Goal: Entertainment & Leisure: Consume media (video, audio)

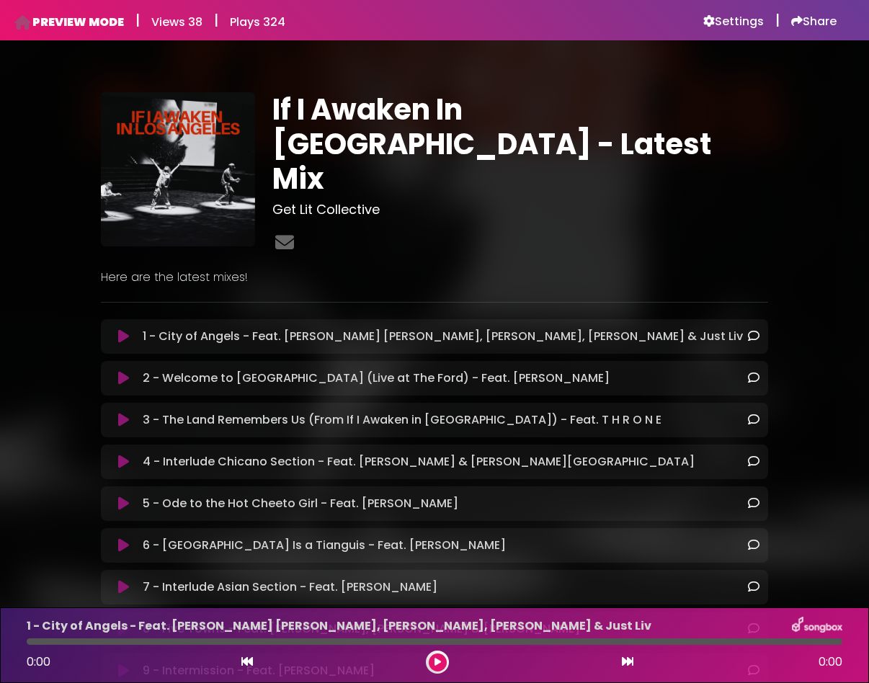
click at [119, 329] on icon at bounding box center [123, 336] width 11 height 14
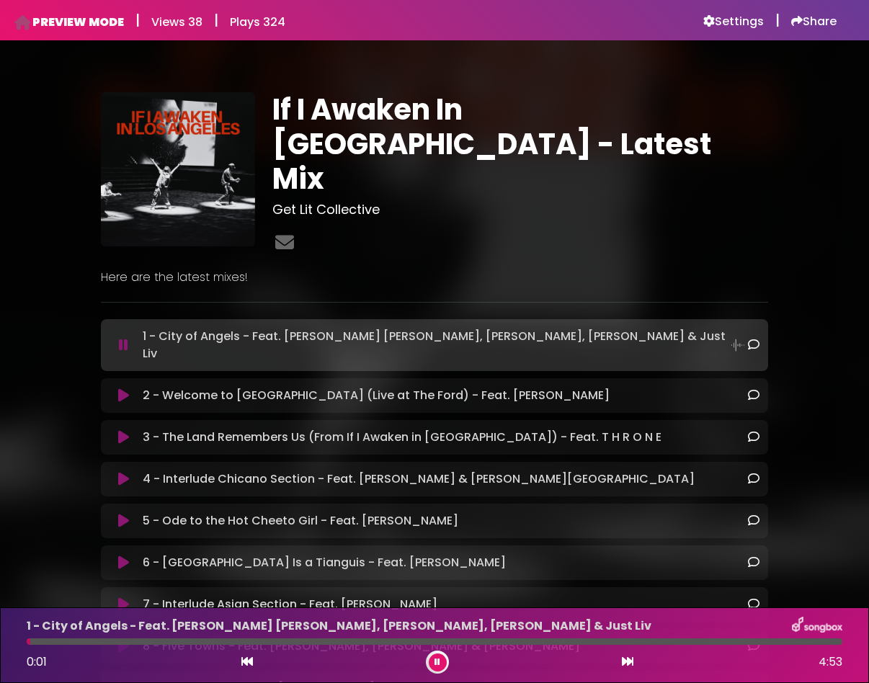
click at [129, 389] on button at bounding box center [123, 396] width 27 height 14
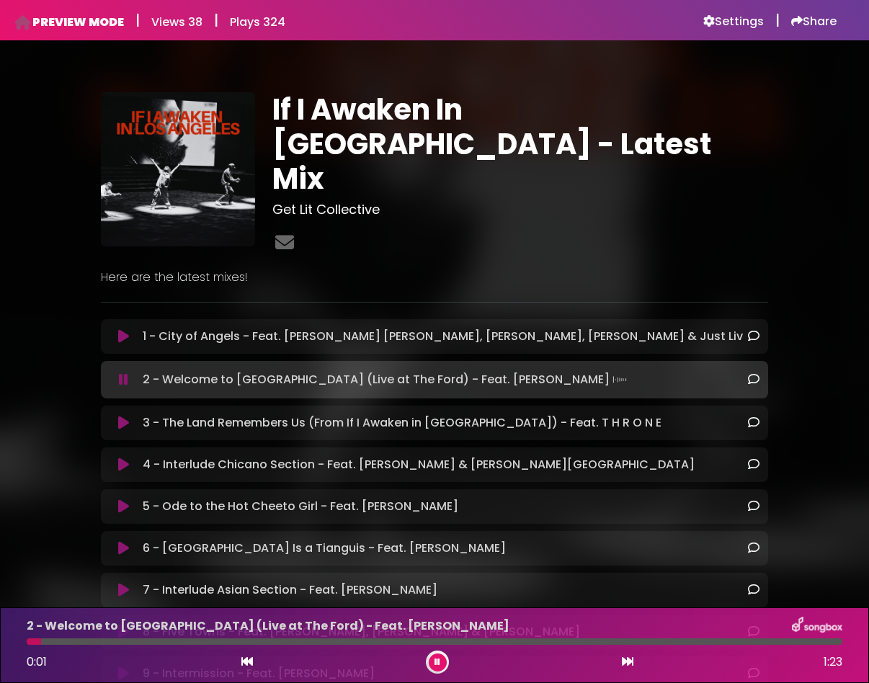
click at [123, 419] on icon at bounding box center [123, 423] width 11 height 14
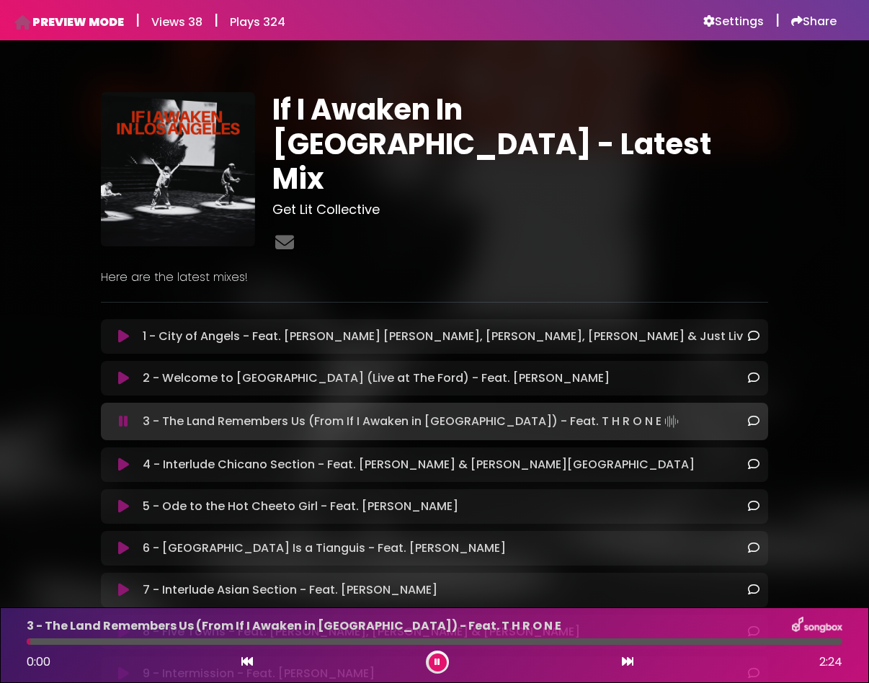
click at [128, 458] on icon at bounding box center [123, 465] width 11 height 14
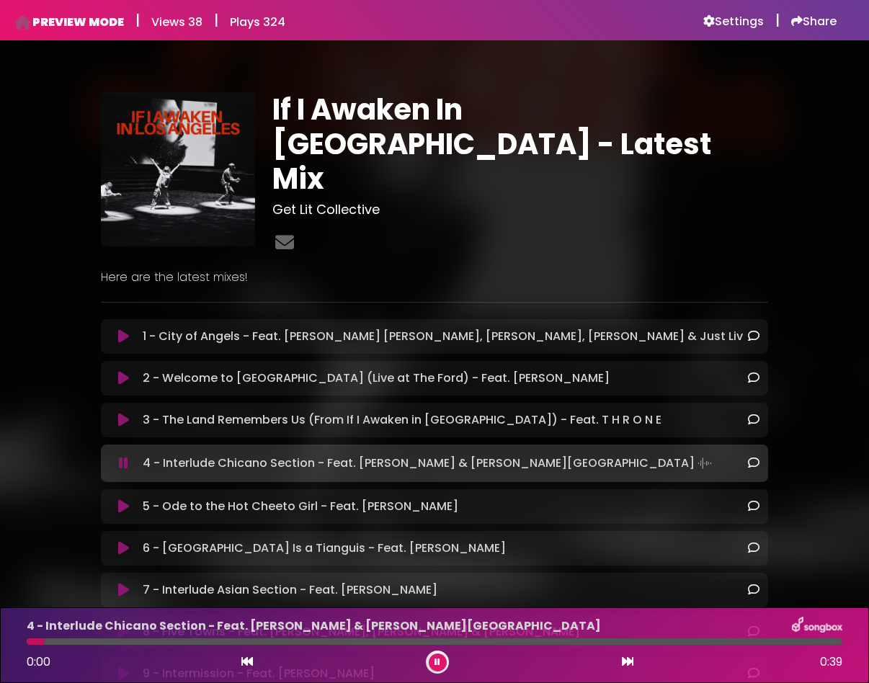
click at [123, 498] on div "5 - Ode to the Hot Cheeto Girl - Feat. [PERSON_NAME] Loading Track..." at bounding box center [435, 506] width 650 height 17
click at [124, 500] on icon at bounding box center [123, 507] width 11 height 14
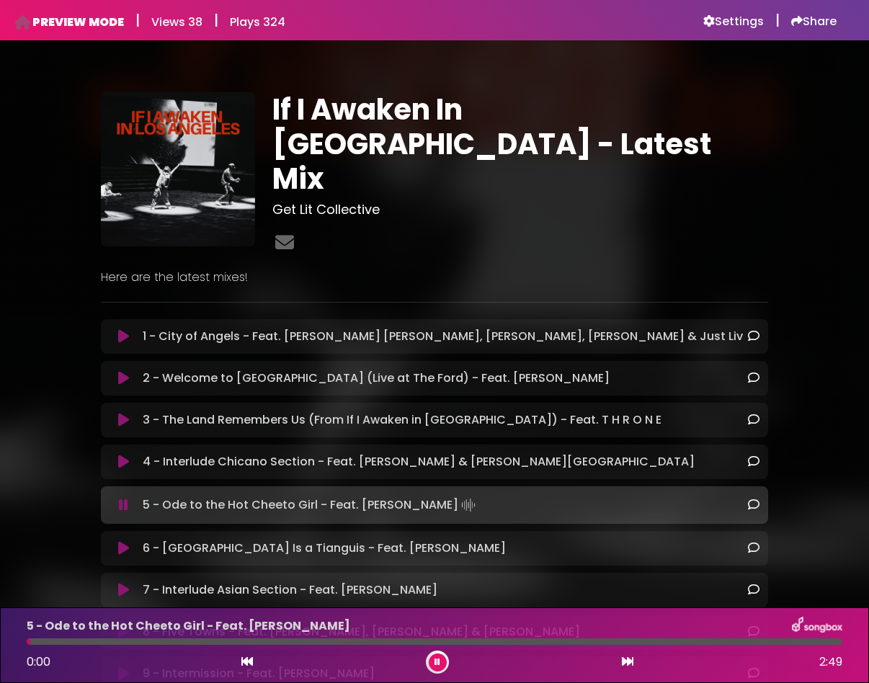
click at [124, 540] on div "6 - [GEOGRAPHIC_DATA] Is a Tianguis - Feat. [PERSON_NAME] Loading Track..." at bounding box center [435, 548] width 650 height 17
click at [124, 541] on icon at bounding box center [123, 548] width 11 height 14
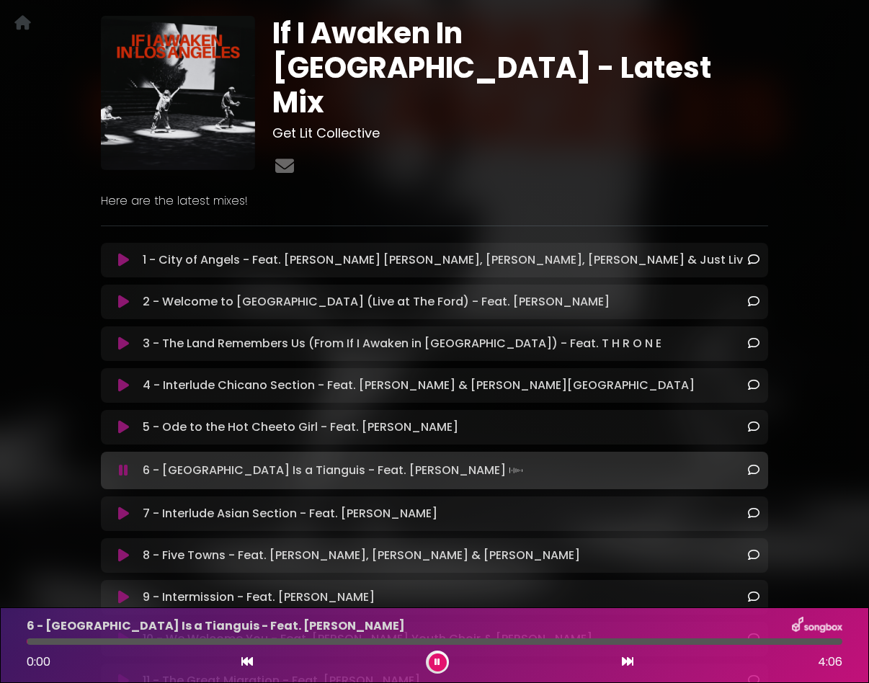
scroll to position [87, 0]
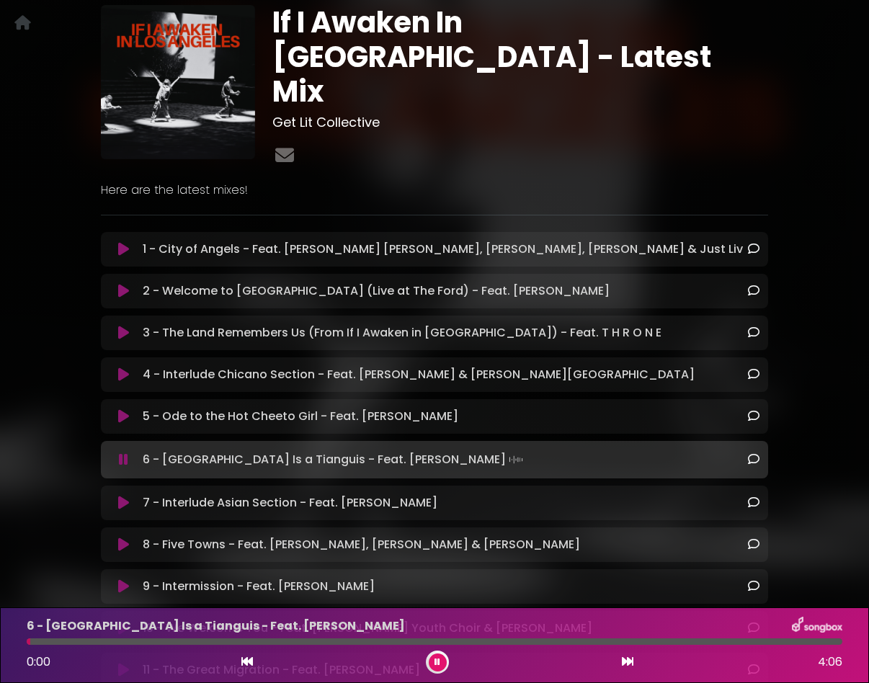
click at [123, 496] on icon at bounding box center [123, 503] width 11 height 14
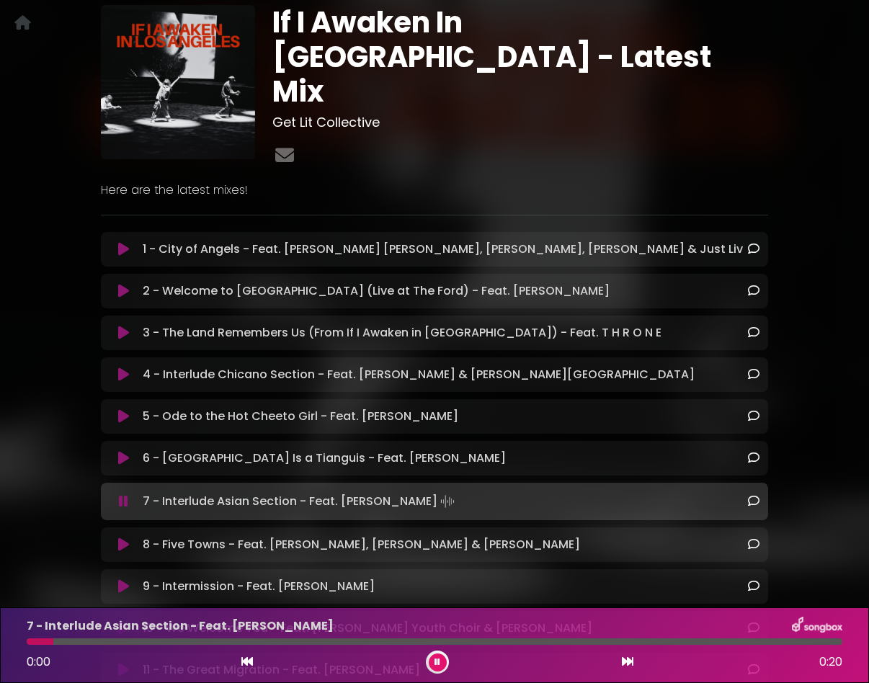
click at [124, 495] on icon at bounding box center [123, 502] width 9 height 14
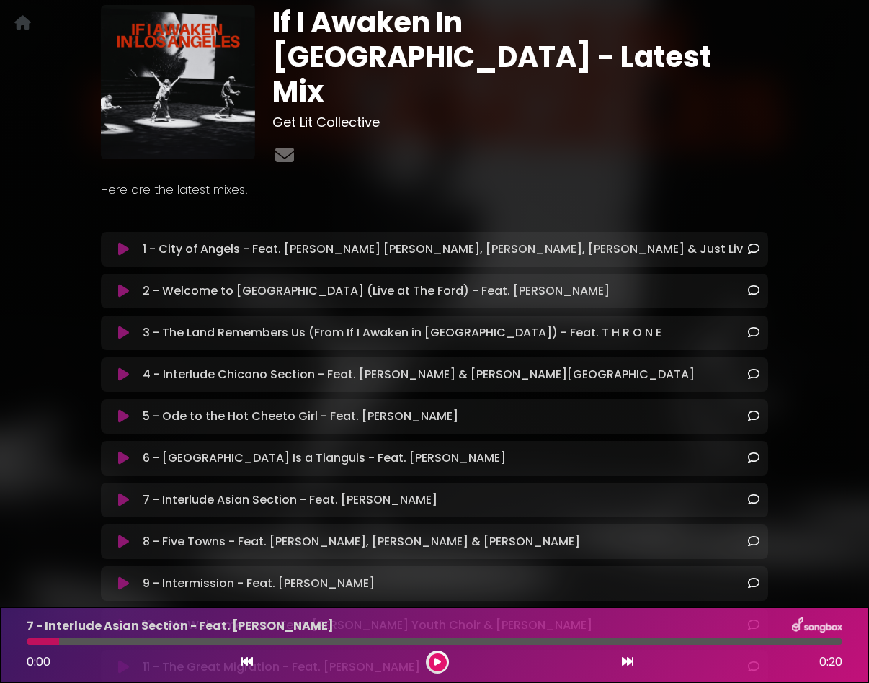
click at [124, 533] on div "8 - Five Towns - Feat. [PERSON_NAME], [PERSON_NAME] & [PERSON_NAME] Loading Tra…" at bounding box center [435, 541] width 650 height 17
click at [123, 535] on icon at bounding box center [123, 542] width 11 height 14
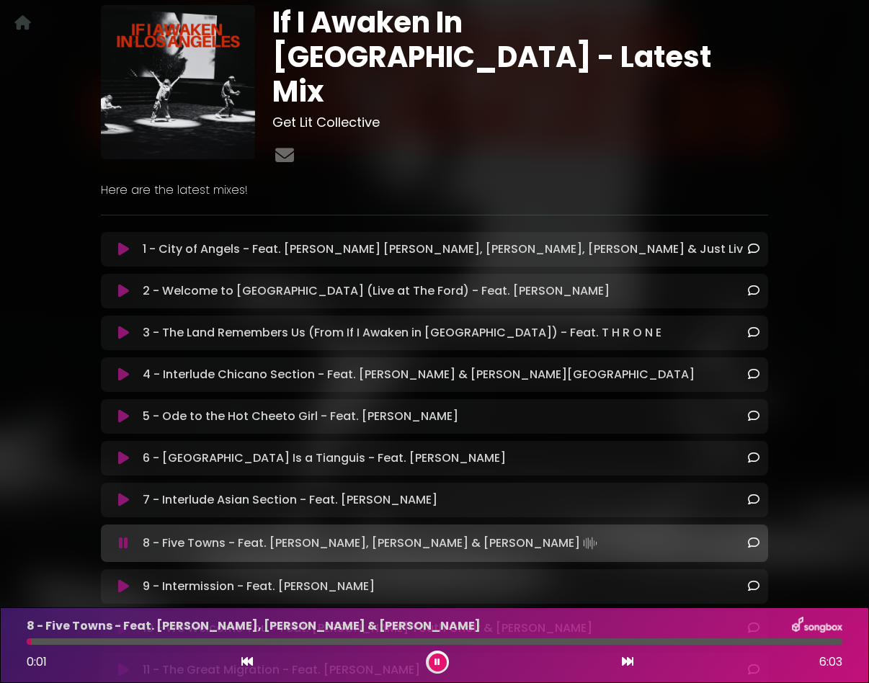
click at [130, 580] on button at bounding box center [123, 587] width 27 height 14
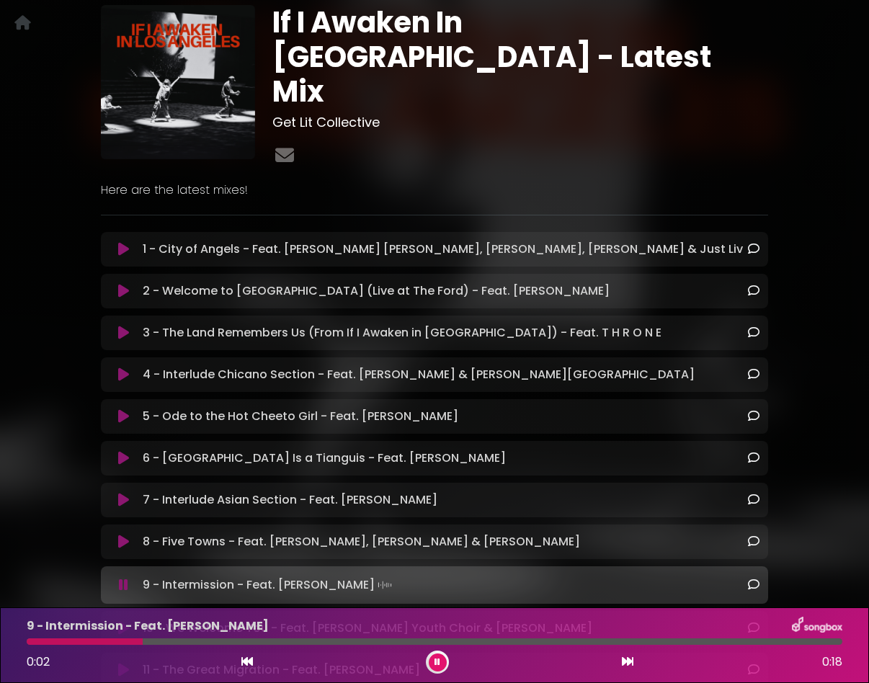
scroll to position [192, 0]
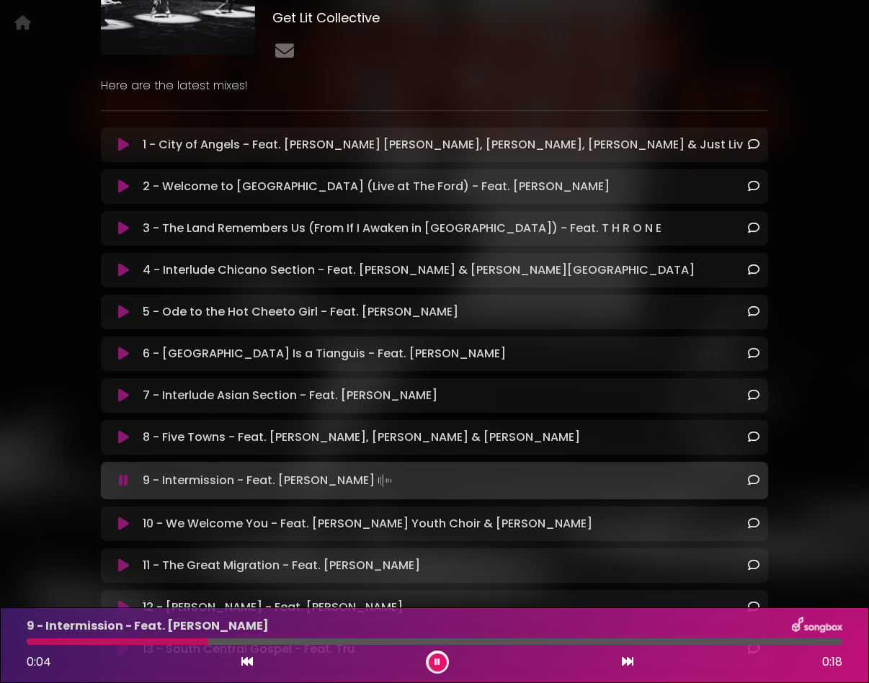
click at [119, 517] on icon at bounding box center [123, 524] width 11 height 14
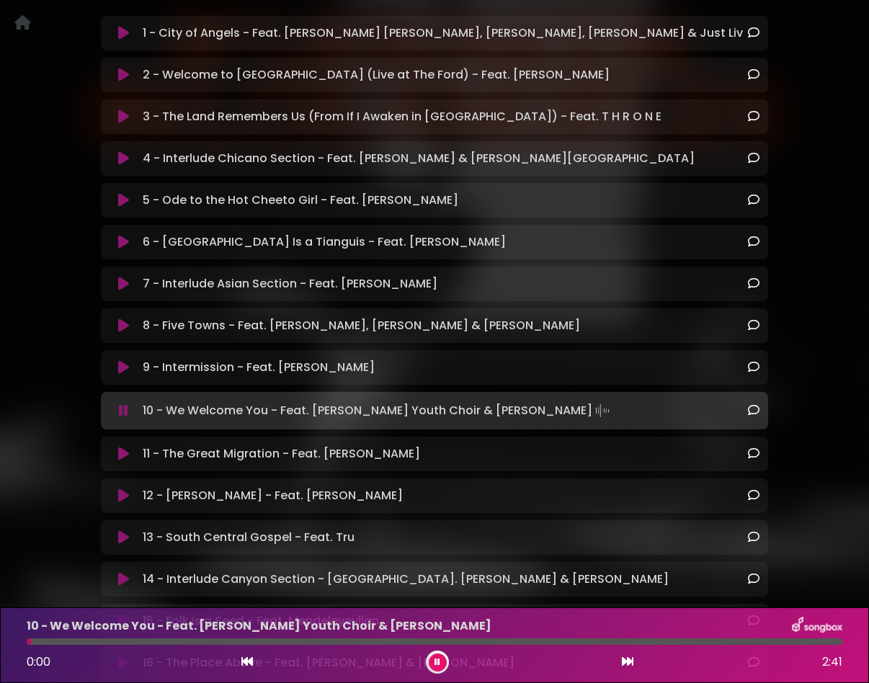
scroll to position [363, 0]
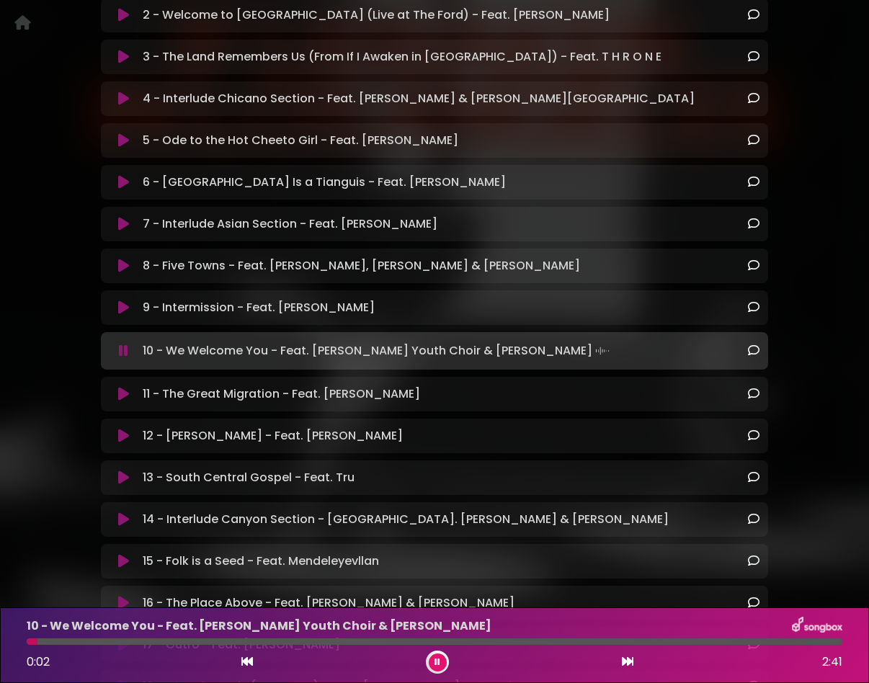
click at [122, 389] on icon at bounding box center [123, 394] width 11 height 14
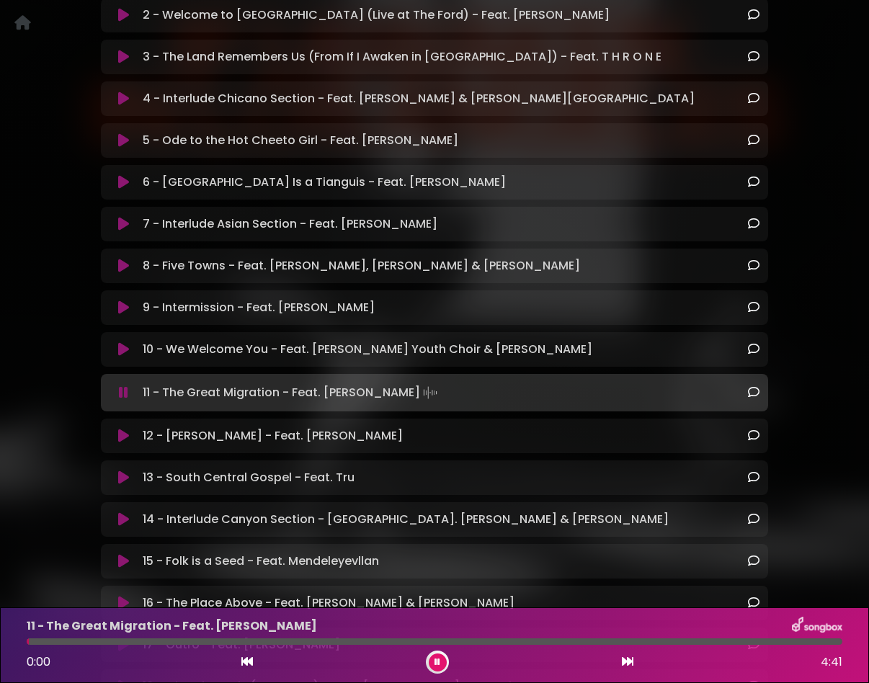
click at [126, 429] on icon at bounding box center [123, 436] width 11 height 14
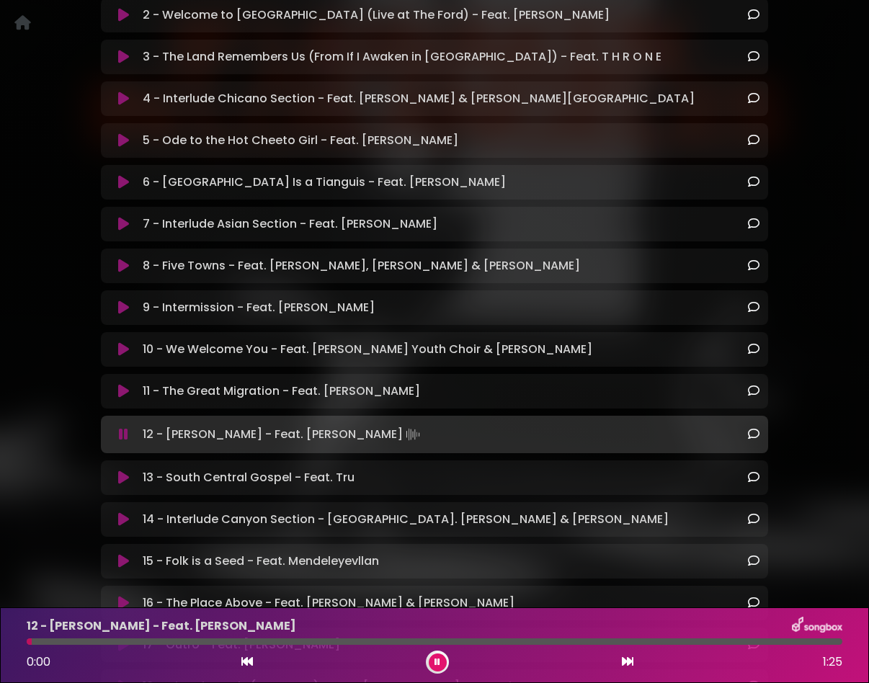
click at [126, 469] on div "13 - South Central Gospel - Feat. Tru Loading Track..." at bounding box center [435, 477] width 650 height 17
click at [124, 471] on icon at bounding box center [123, 478] width 11 height 14
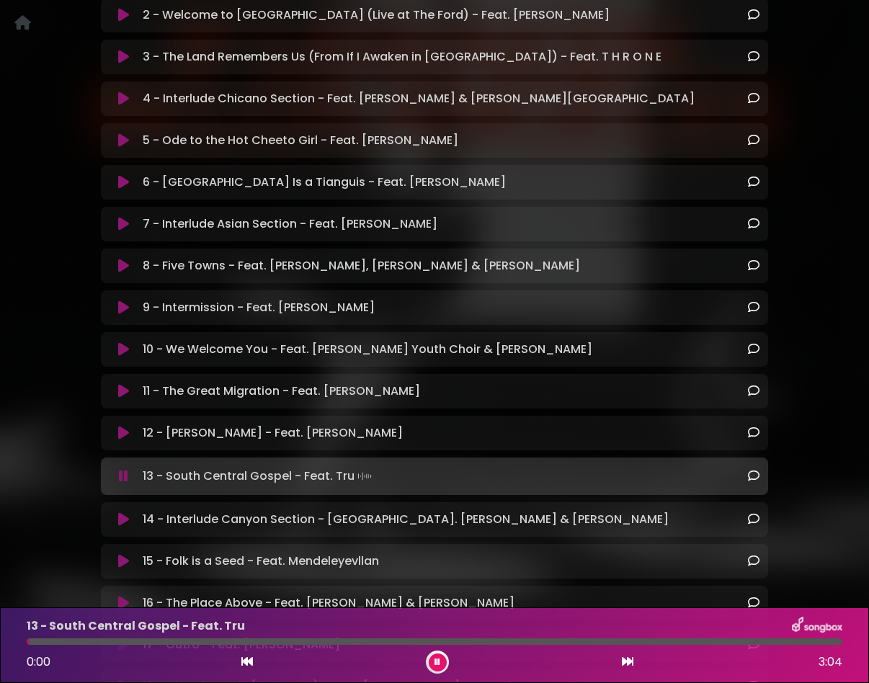
click at [125, 513] on icon at bounding box center [123, 520] width 11 height 14
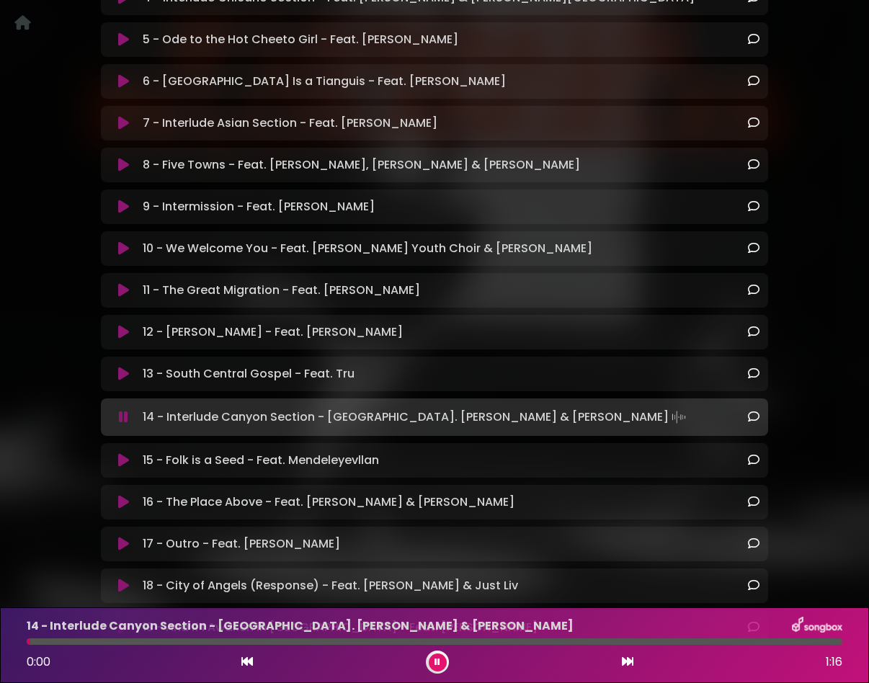
scroll to position [474, 0]
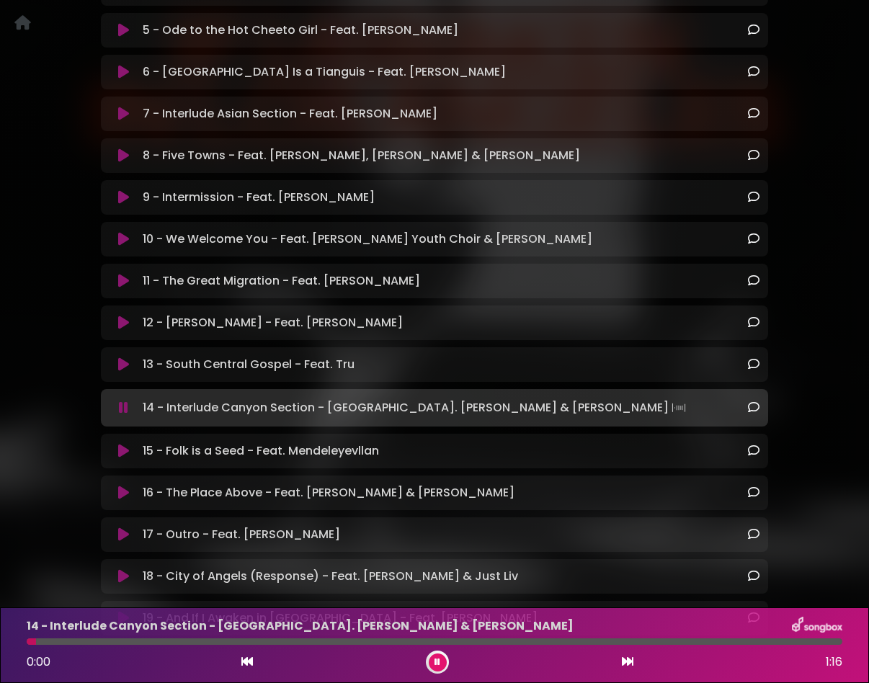
click at [120, 444] on icon at bounding box center [123, 451] width 11 height 14
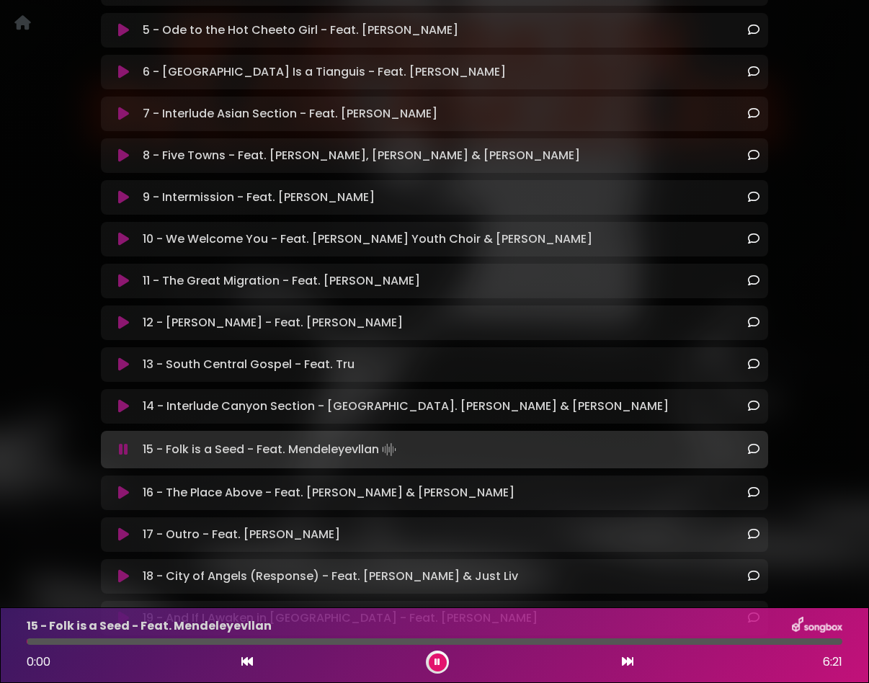
click at [125, 486] on icon at bounding box center [123, 493] width 11 height 14
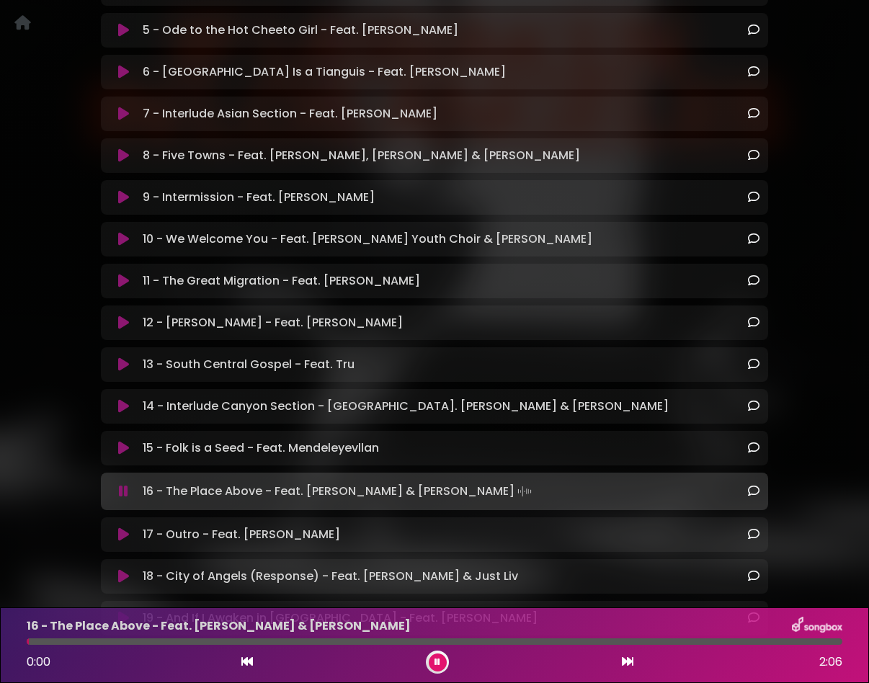
click at [125, 528] on icon at bounding box center [123, 535] width 11 height 14
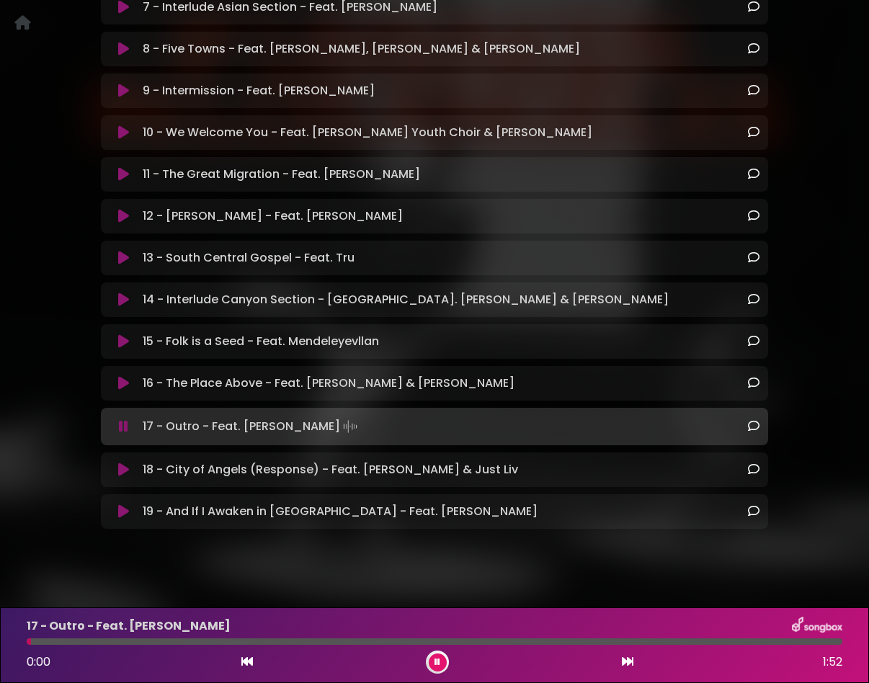
click at [123, 464] on icon at bounding box center [123, 470] width 11 height 14
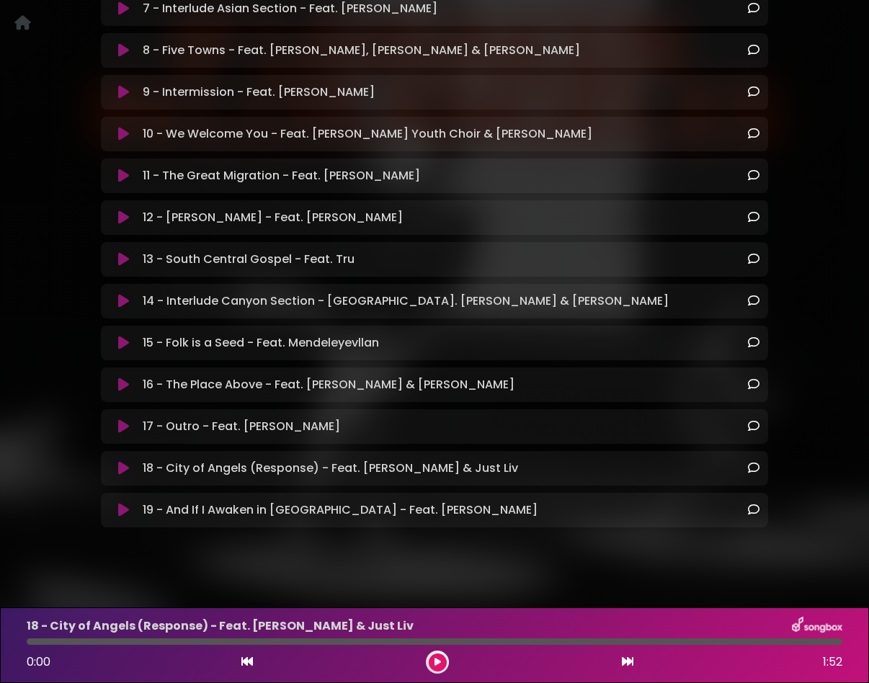
scroll to position [580, 0]
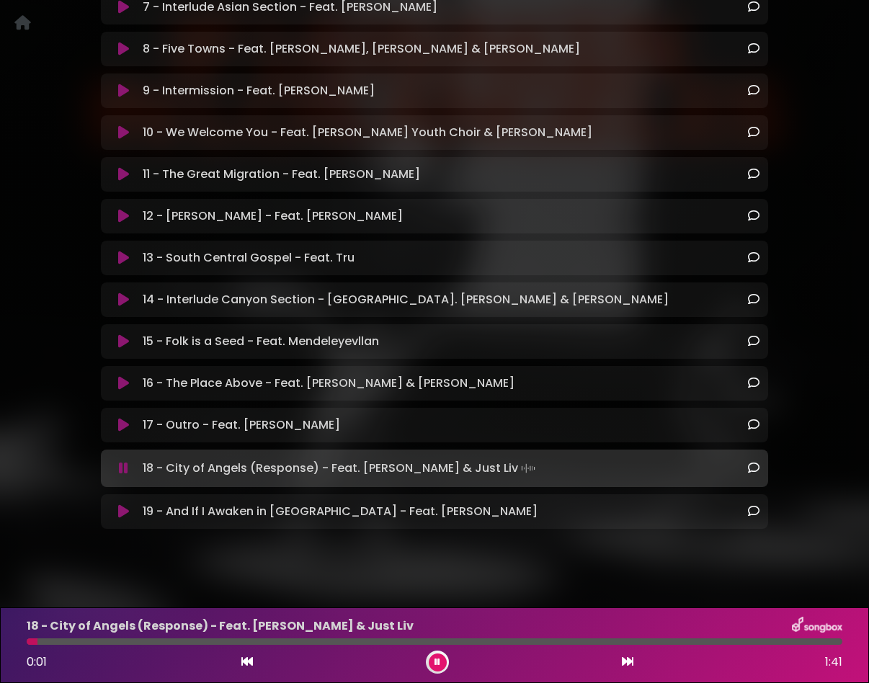
click at [125, 505] on icon at bounding box center [123, 512] width 11 height 14
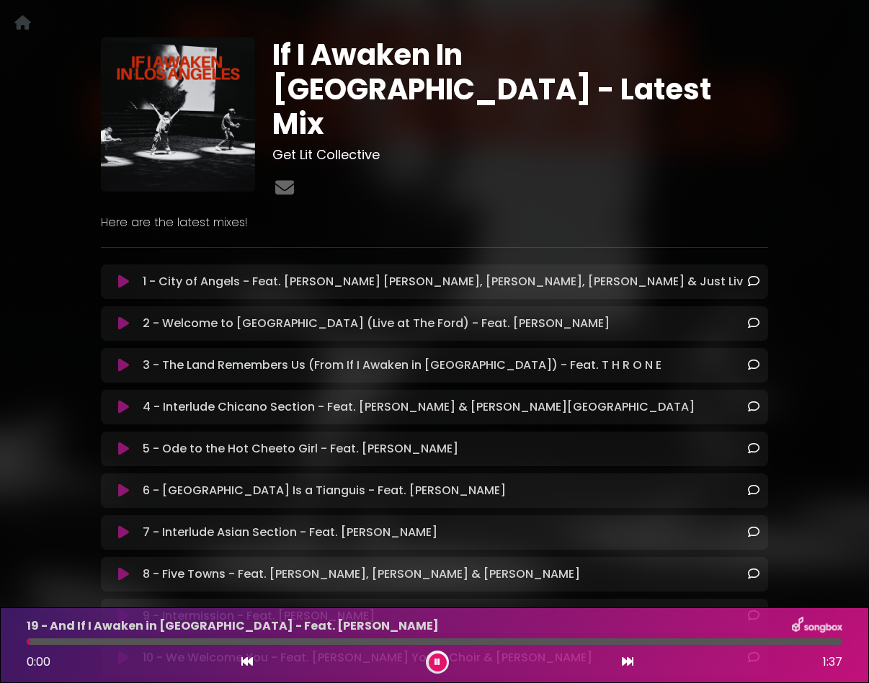
scroll to position [0, 0]
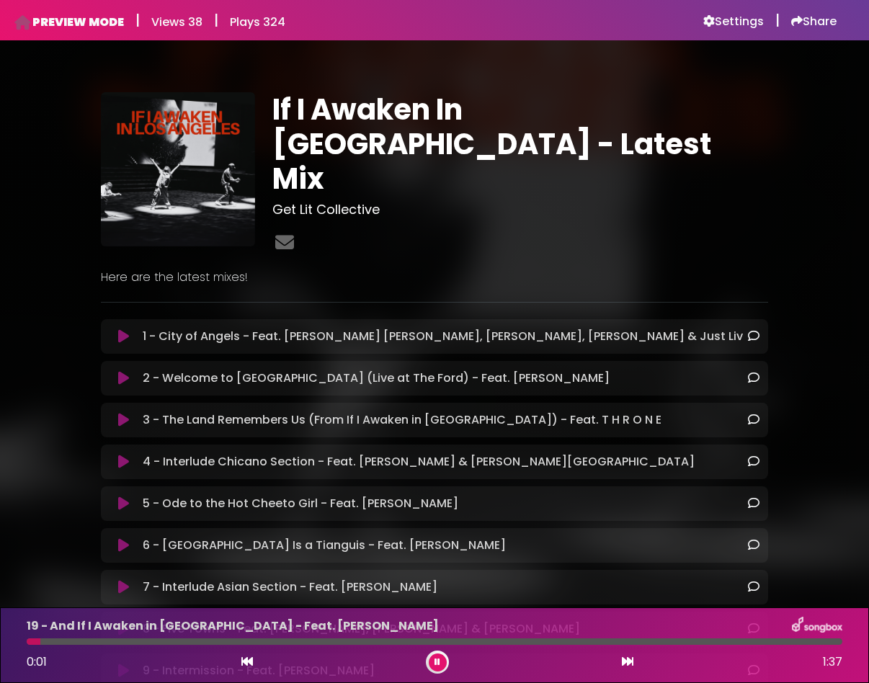
click at [123, 329] on icon at bounding box center [123, 336] width 11 height 14
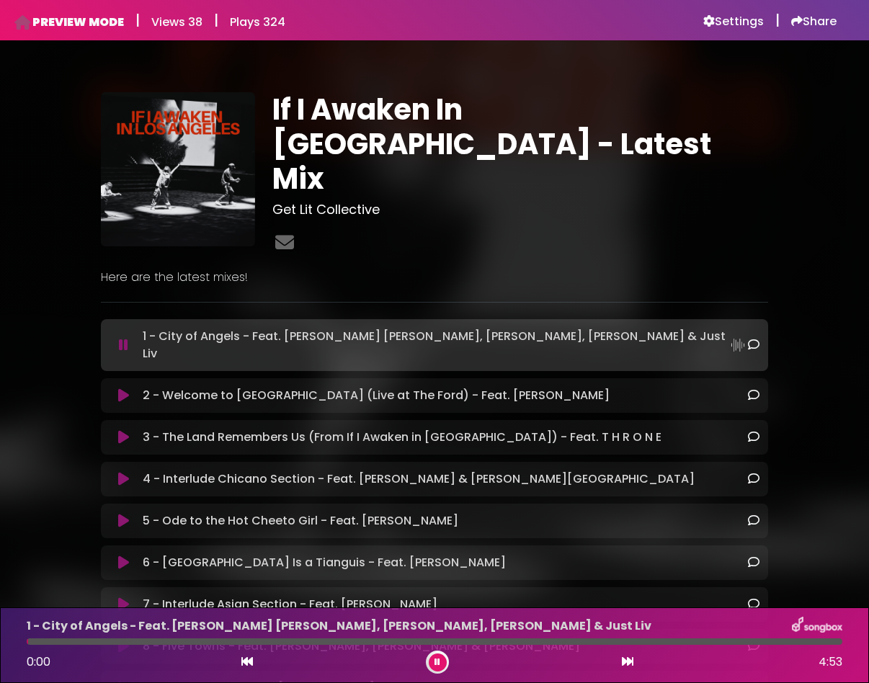
click at [439, 662] on icon at bounding box center [438, 662] width 6 height 9
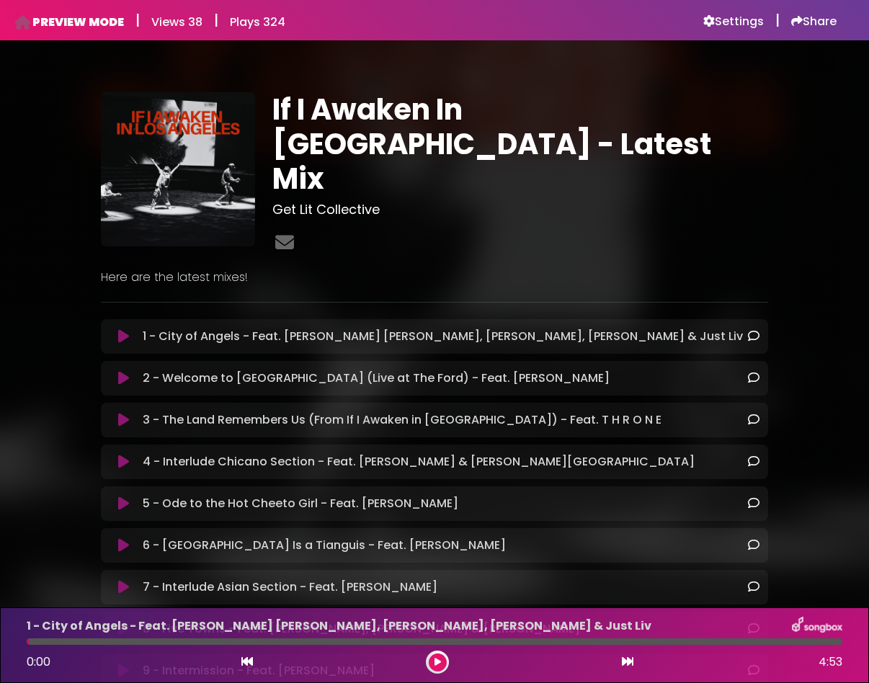
click at [435, 661] on icon at bounding box center [438, 662] width 6 height 9
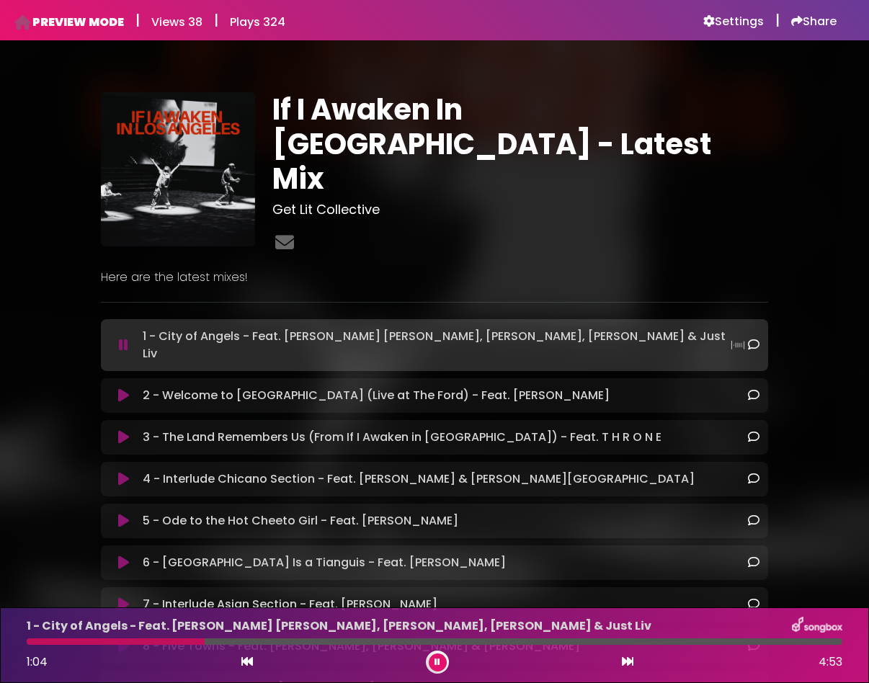
click at [435, 661] on icon at bounding box center [438, 662] width 6 height 9
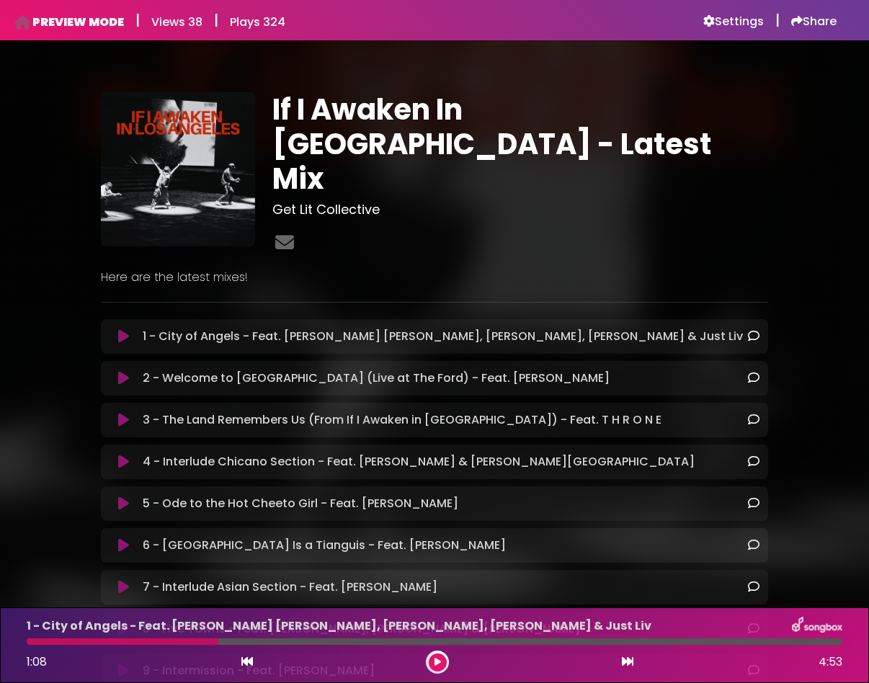
click at [26, 644] on div at bounding box center [434, 642] width 833 height 6
click at [29, 643] on div at bounding box center [123, 642] width 192 height 6
click at [239, 660] on div "1:08 4:53" at bounding box center [434, 662] width 833 height 23
click at [435, 659] on icon at bounding box center [438, 662] width 6 height 9
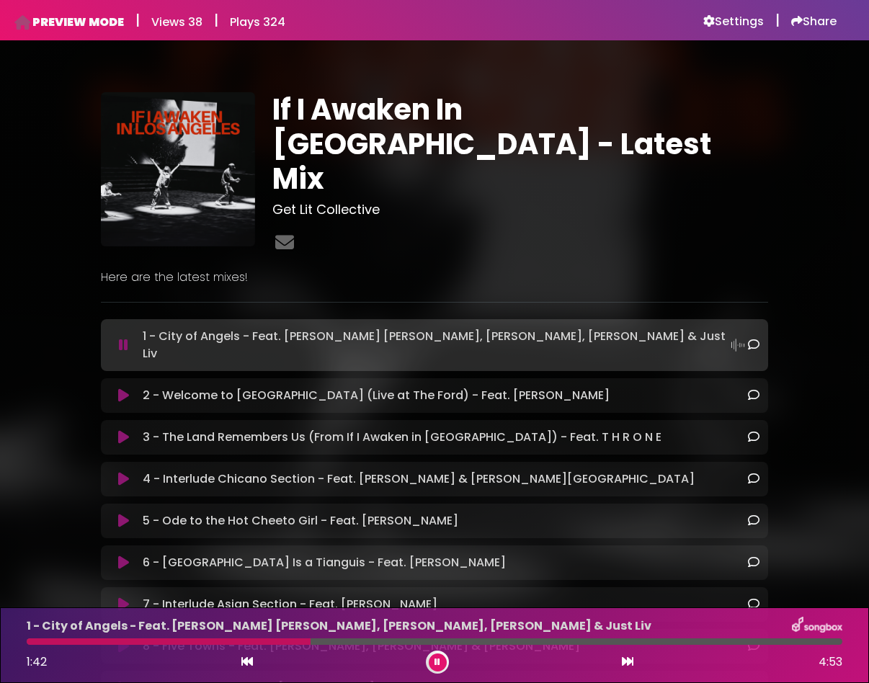
click at [440, 662] on icon at bounding box center [438, 662] width 6 height 9
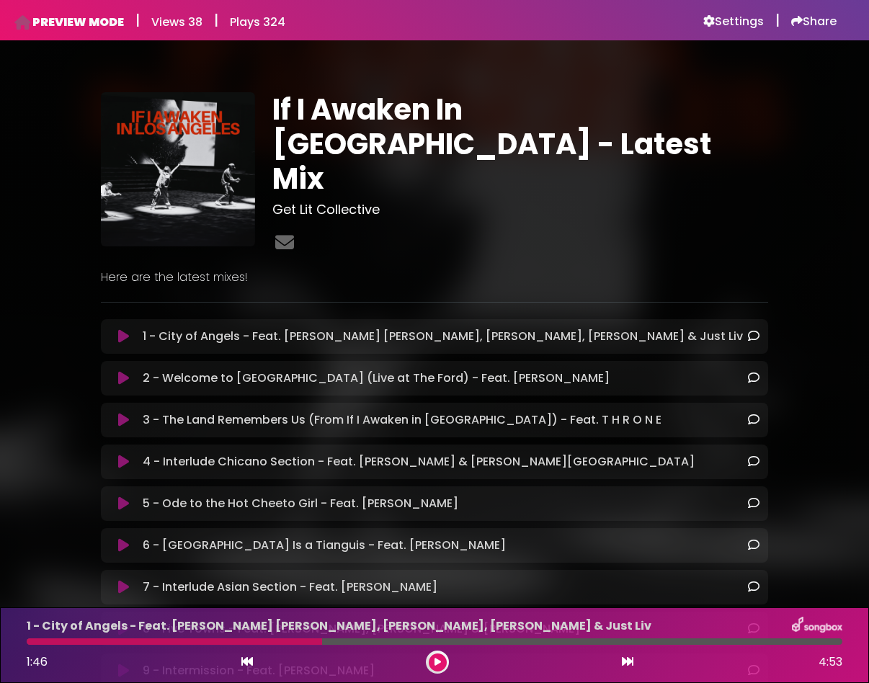
click at [440, 662] on icon at bounding box center [438, 662] width 6 height 9
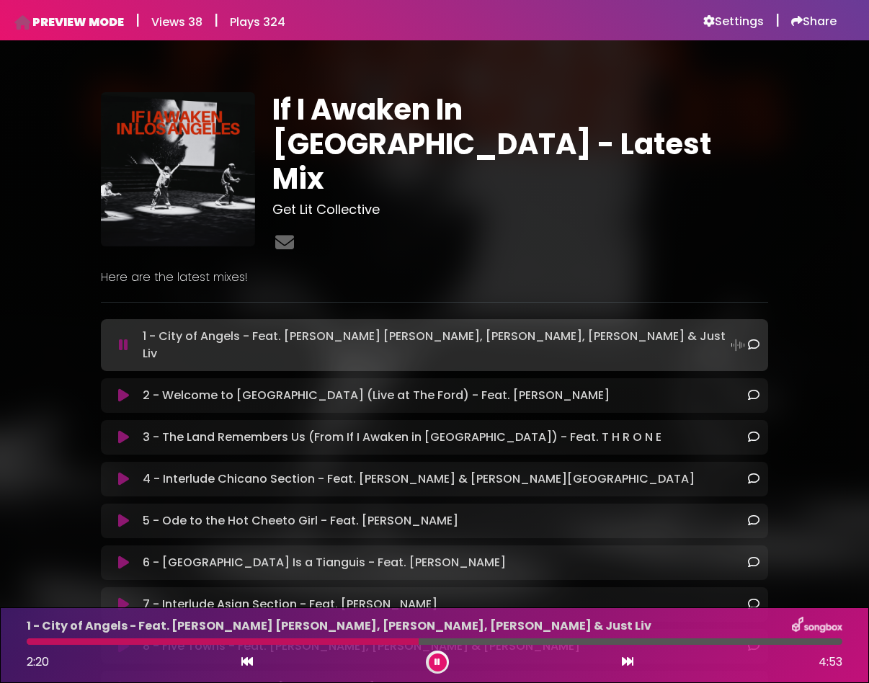
click at [440, 662] on icon at bounding box center [438, 662] width 6 height 9
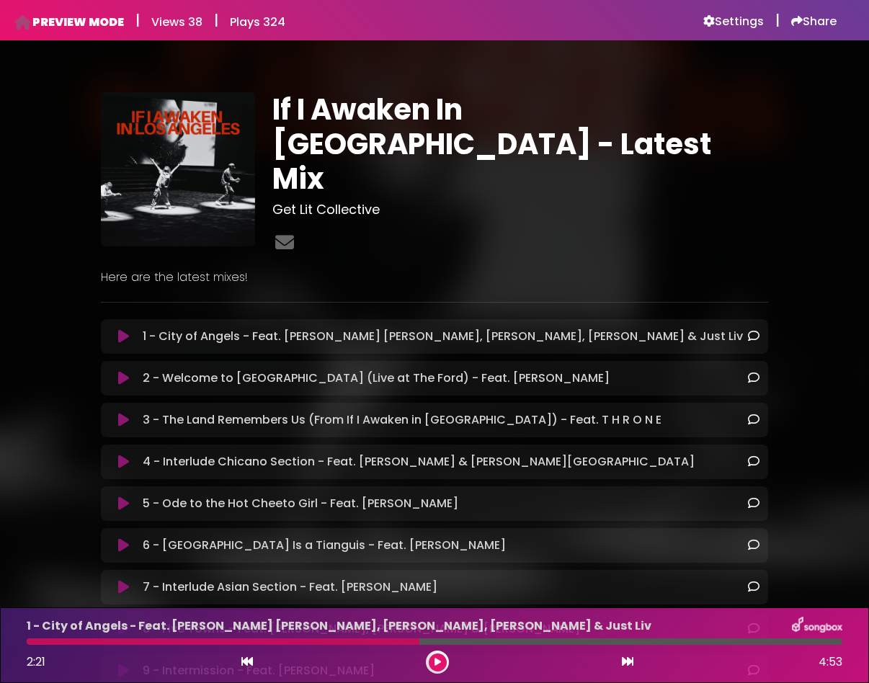
click at [441, 660] on button at bounding box center [438, 663] width 18 height 18
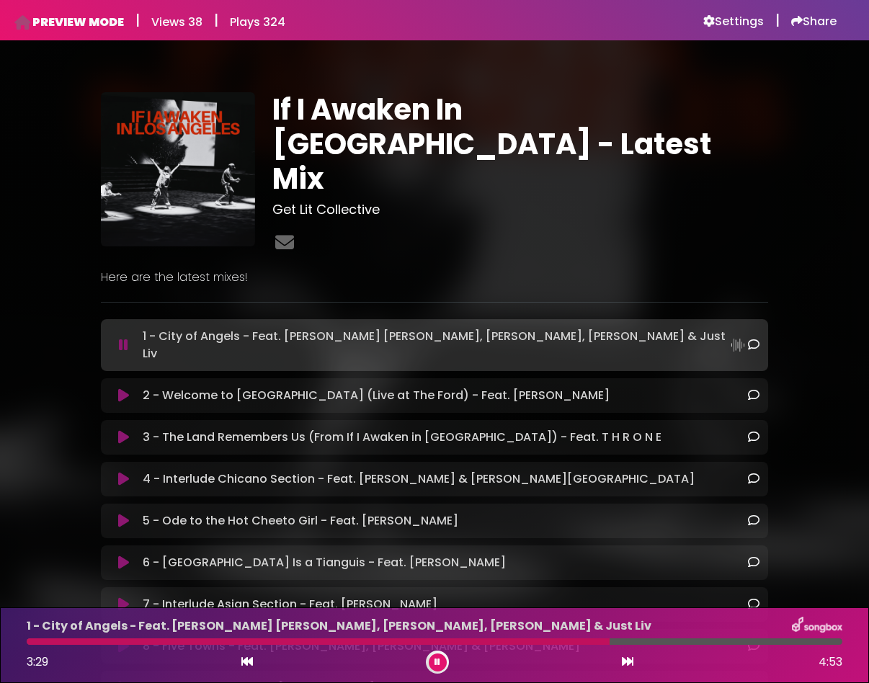
click at [441, 660] on button at bounding box center [438, 663] width 18 height 18
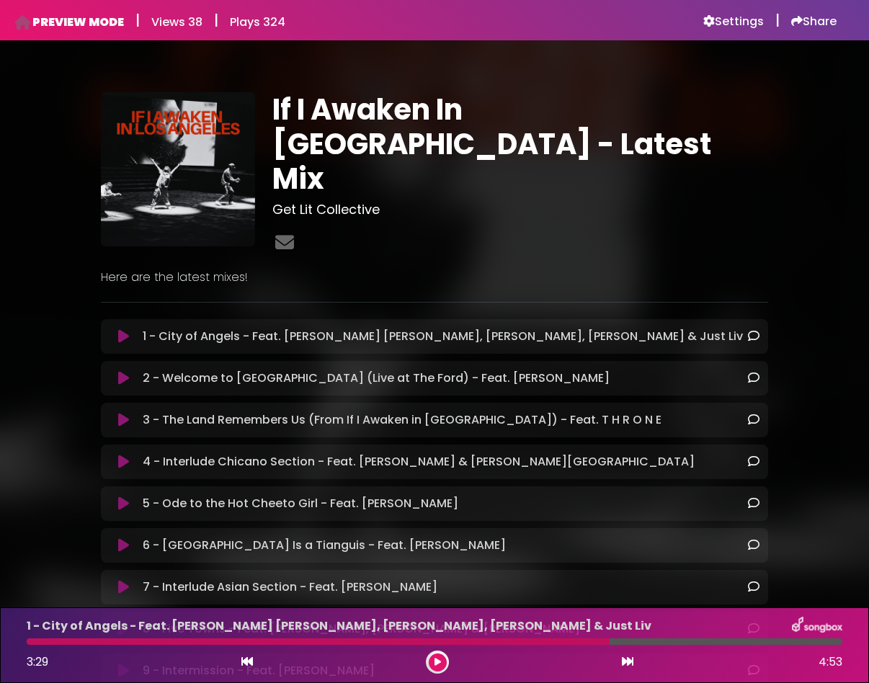
click at [439, 663] on icon at bounding box center [438, 662] width 6 height 9
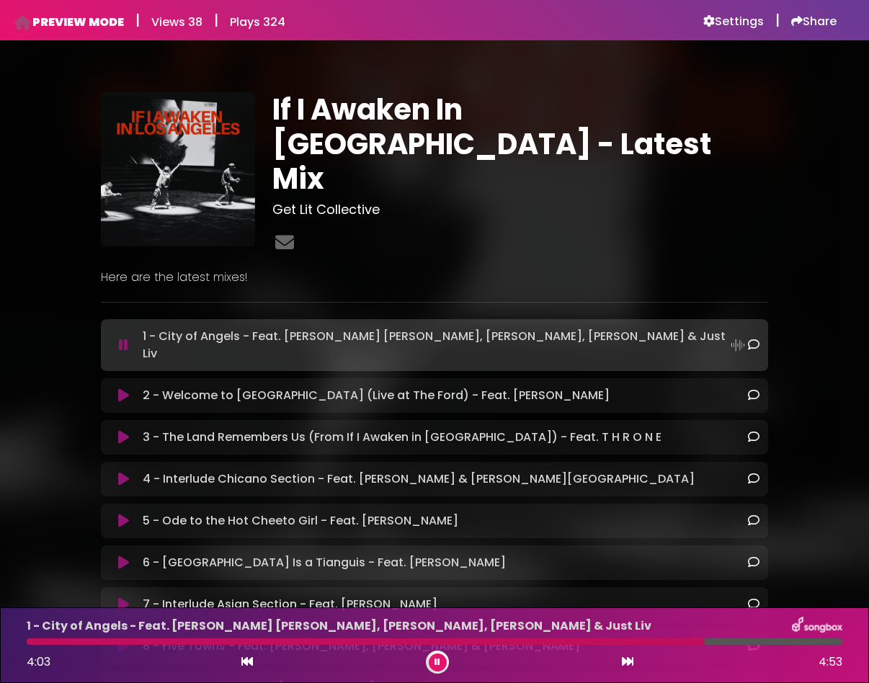
click at [439, 663] on icon at bounding box center [438, 662] width 6 height 9
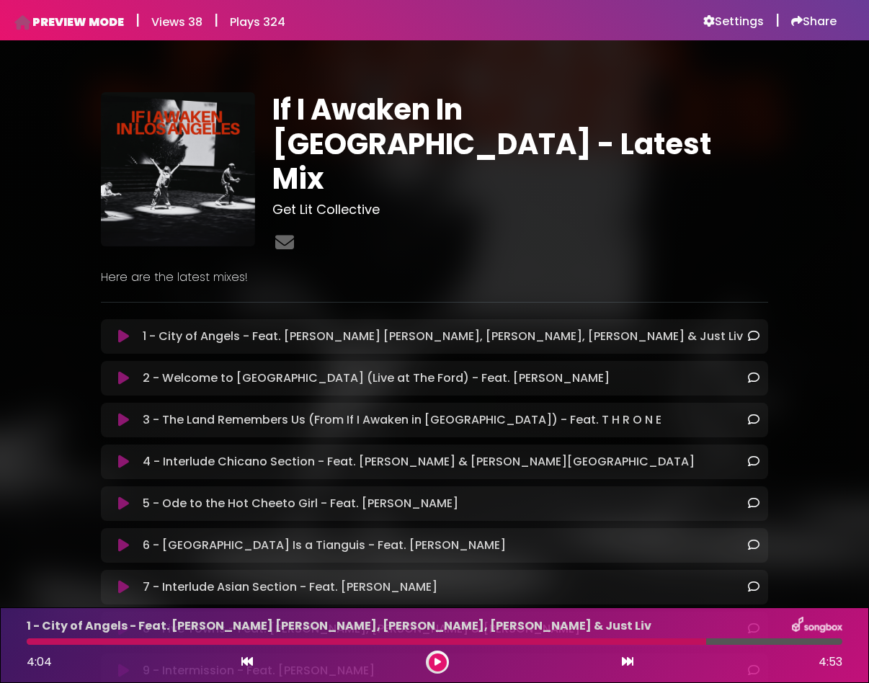
click at [32, 647] on div "1 - City of Angels - Feat. [PERSON_NAME] [PERSON_NAME], [PERSON_NAME], [PERSON_…" at bounding box center [434, 645] width 833 height 57
click at [32, 643] on div at bounding box center [367, 642] width 680 height 6
click at [446, 662] on button at bounding box center [438, 663] width 18 height 18
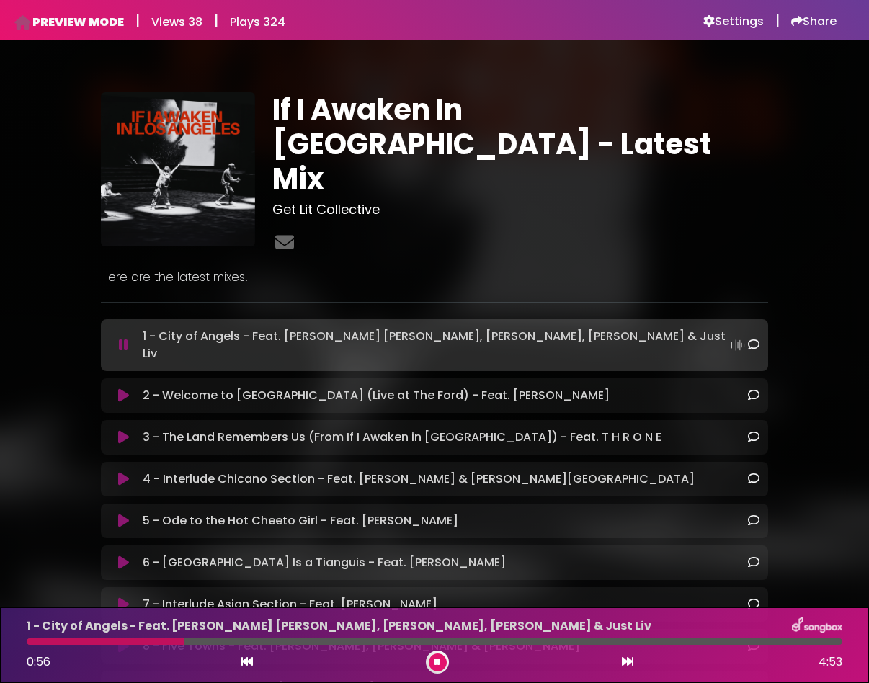
click at [446, 662] on button at bounding box center [438, 663] width 18 height 18
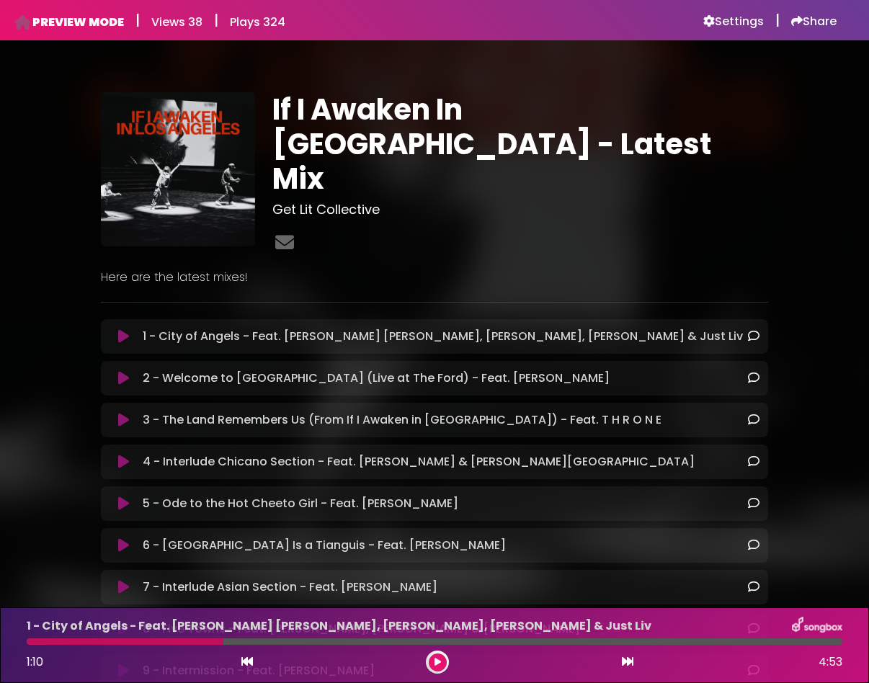
click at [446, 662] on button at bounding box center [438, 663] width 18 height 18
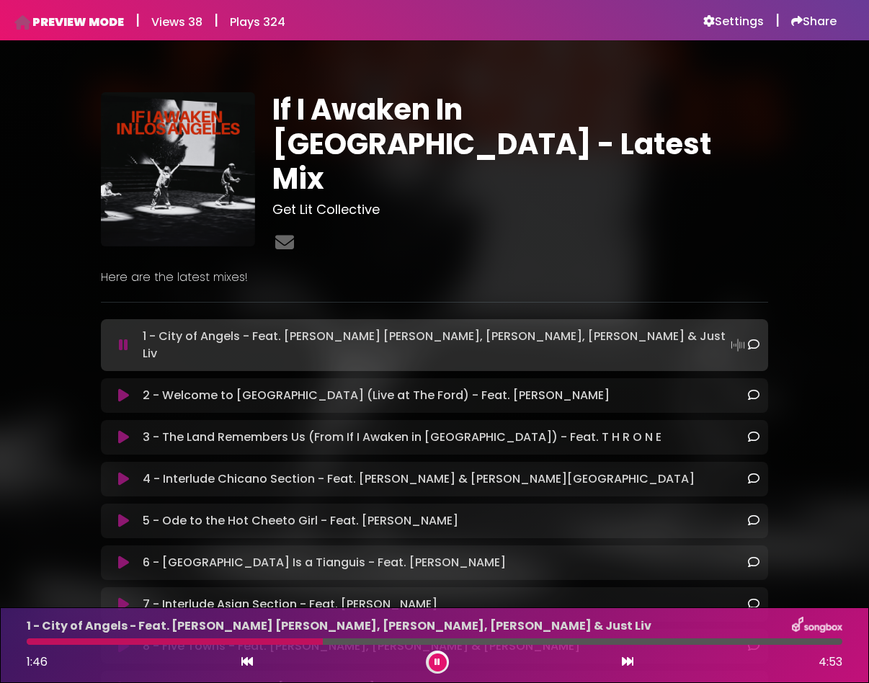
click at [446, 662] on button at bounding box center [438, 663] width 18 height 18
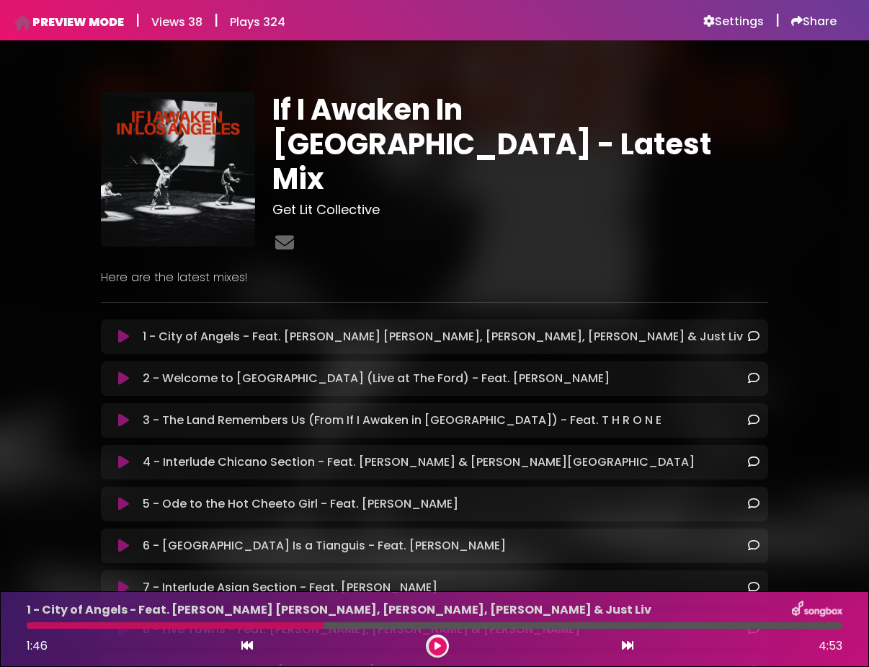
click at [438, 644] on icon at bounding box center [438, 646] width 6 height 9
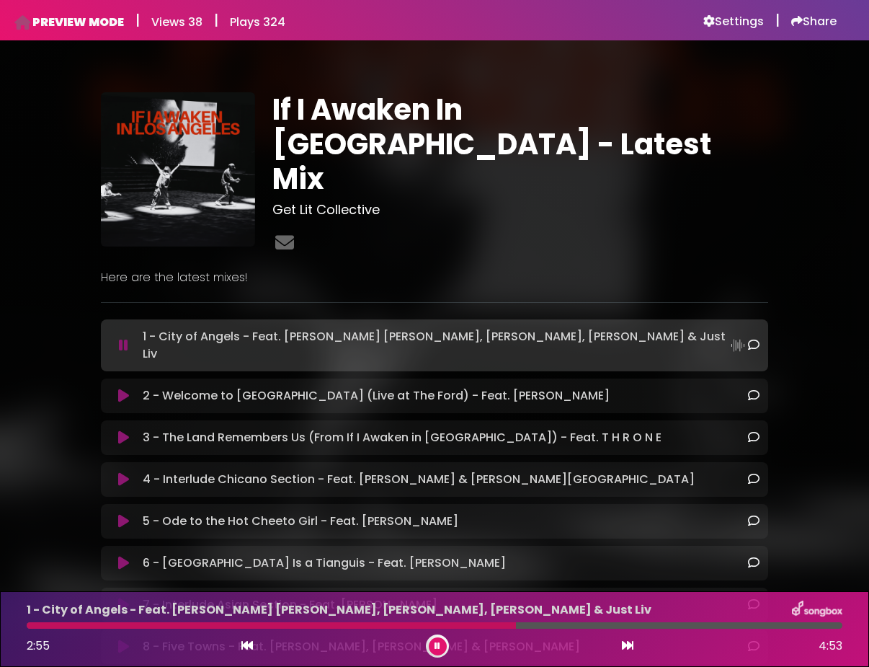
click at [437, 644] on icon at bounding box center [438, 646] width 6 height 9
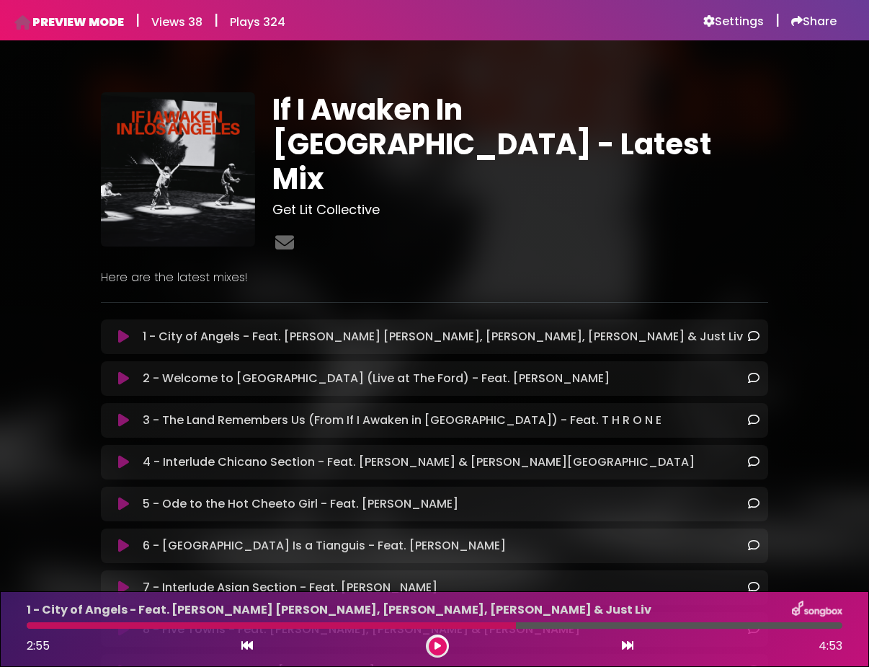
click at [440, 642] on icon at bounding box center [438, 646] width 6 height 9
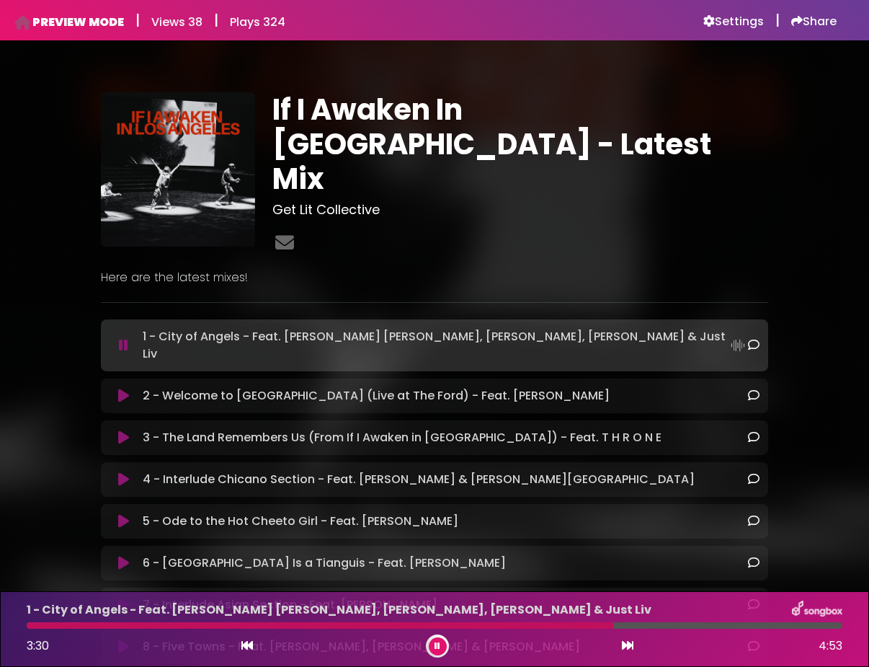
click at [440, 642] on button at bounding box center [438, 646] width 18 height 18
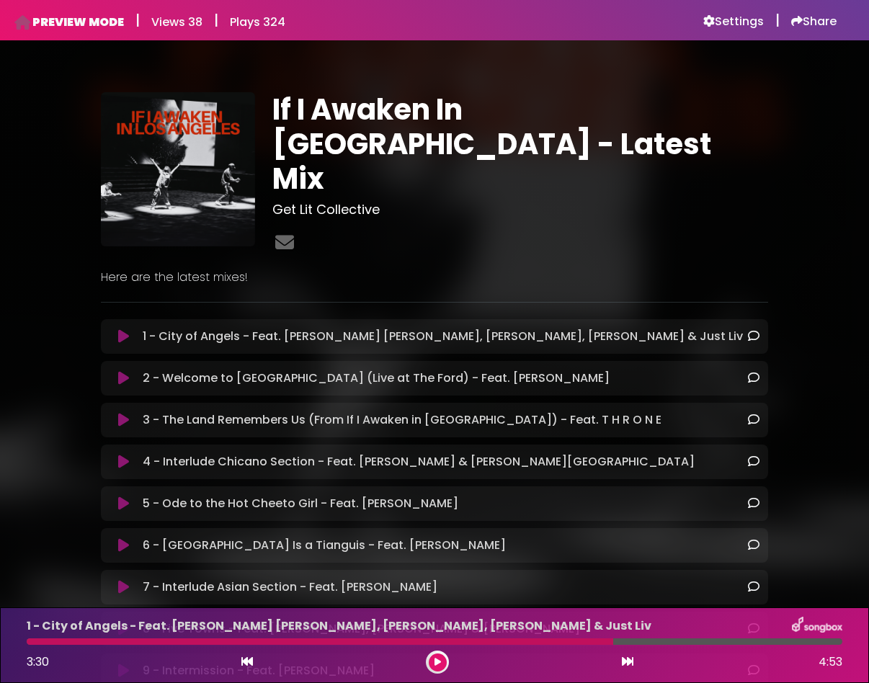
click at [437, 650] on div "1 - City of Angels - Feat. [PERSON_NAME] [PERSON_NAME], [PERSON_NAME], [PERSON_…" at bounding box center [434, 645] width 833 height 57
click at [437, 655] on button at bounding box center [438, 663] width 18 height 18
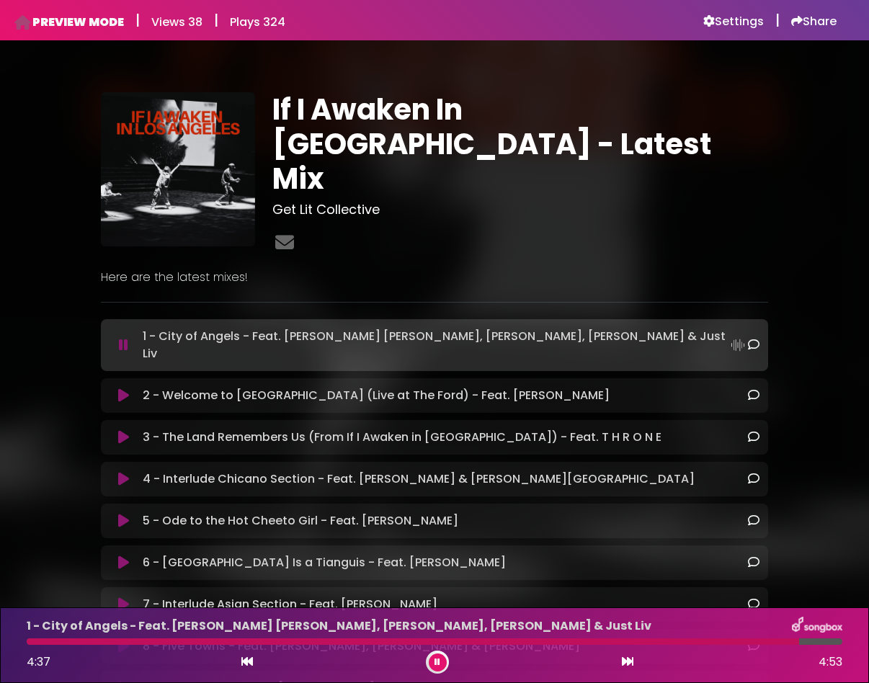
click at [128, 644] on div at bounding box center [413, 642] width 773 height 6
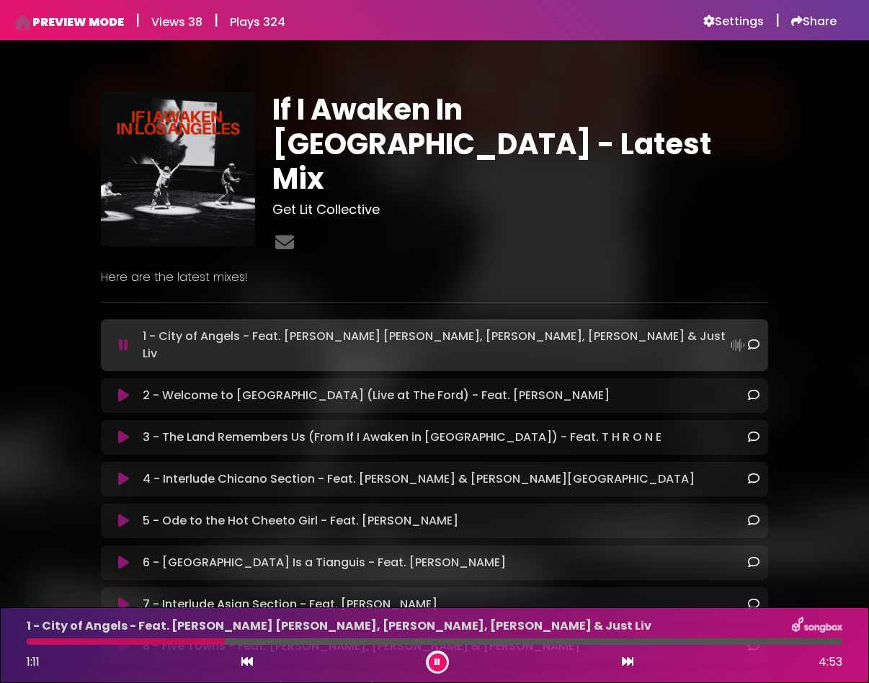
click at [439, 665] on icon at bounding box center [438, 662] width 6 height 9
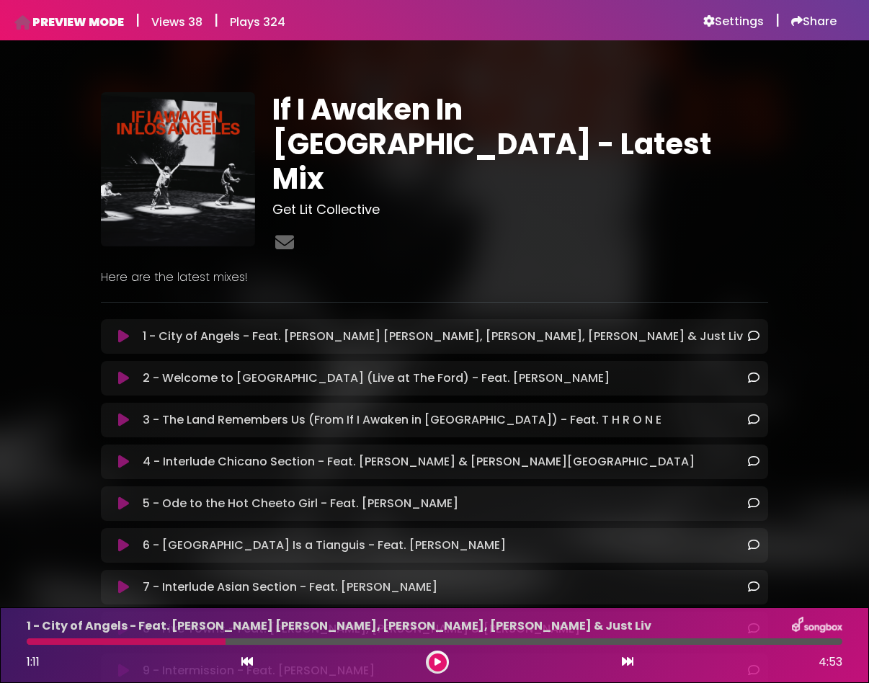
click at [435, 656] on button at bounding box center [438, 663] width 18 height 18
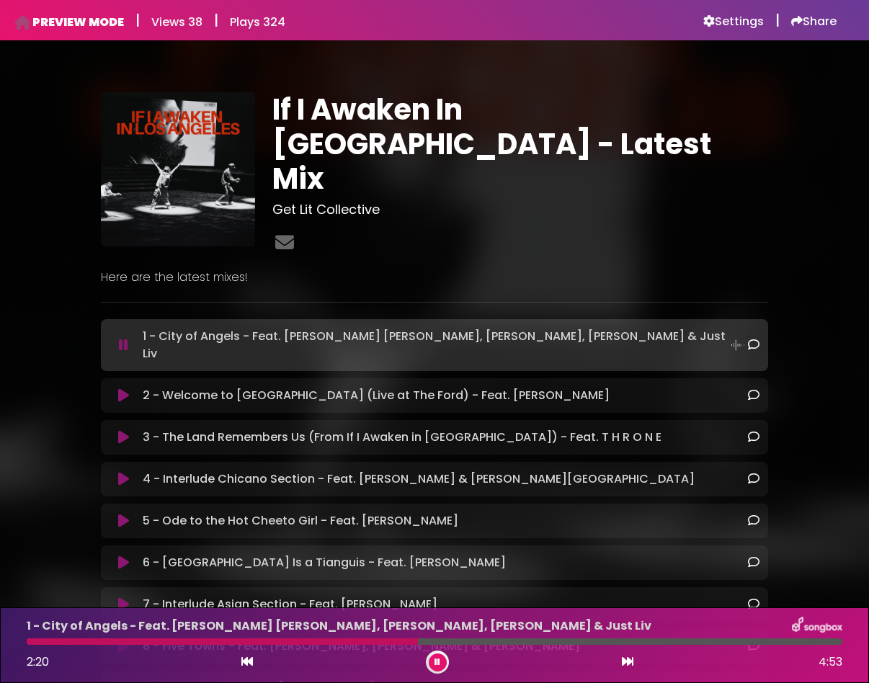
click at [435, 656] on button at bounding box center [438, 663] width 18 height 18
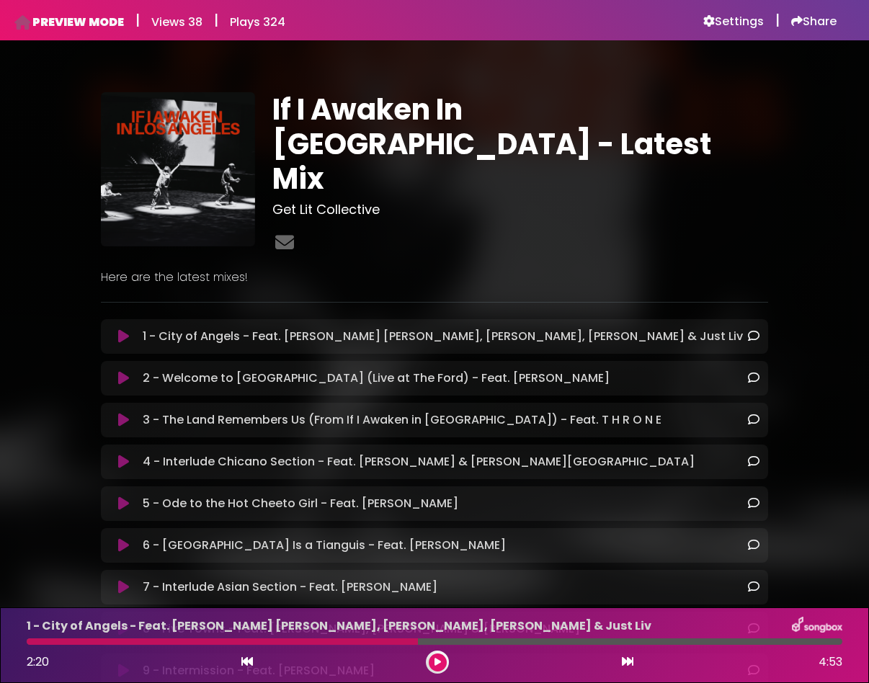
click at [446, 665] on div at bounding box center [437, 662] width 23 height 23
click at [431, 664] on button at bounding box center [438, 663] width 18 height 18
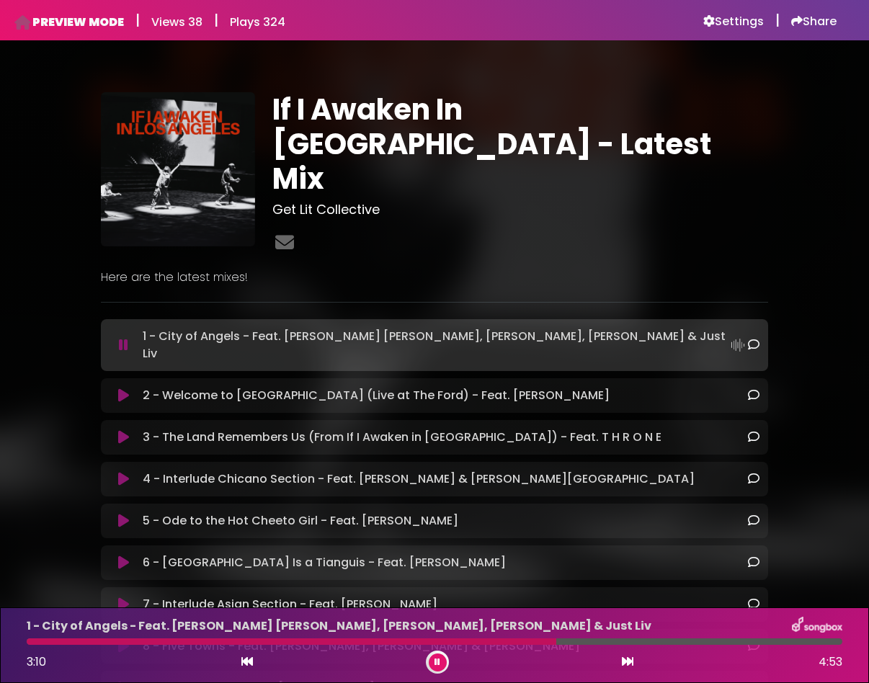
click at [431, 664] on button at bounding box center [438, 663] width 18 height 18
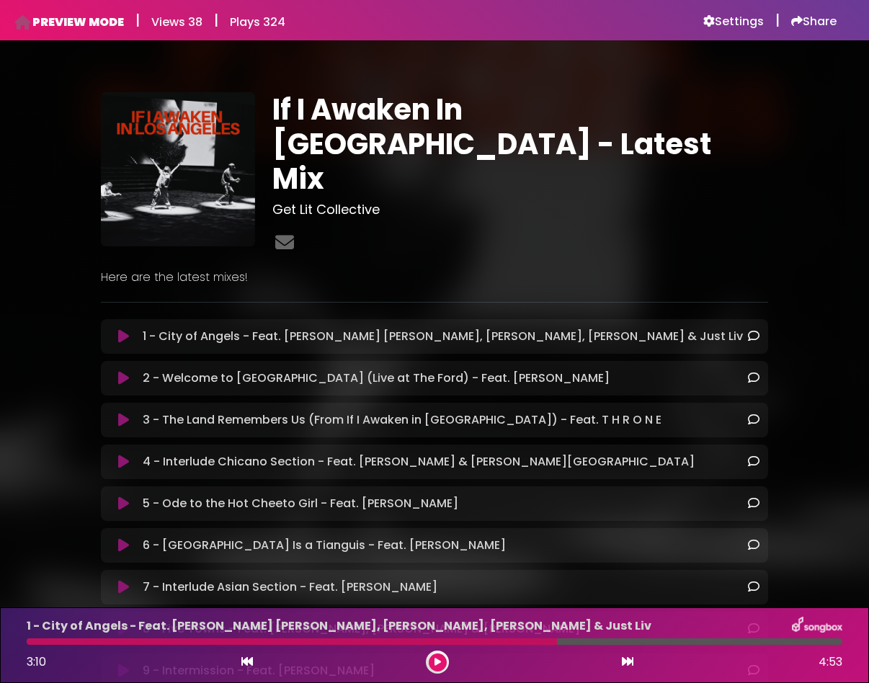
click at [437, 662] on icon at bounding box center [438, 662] width 6 height 9
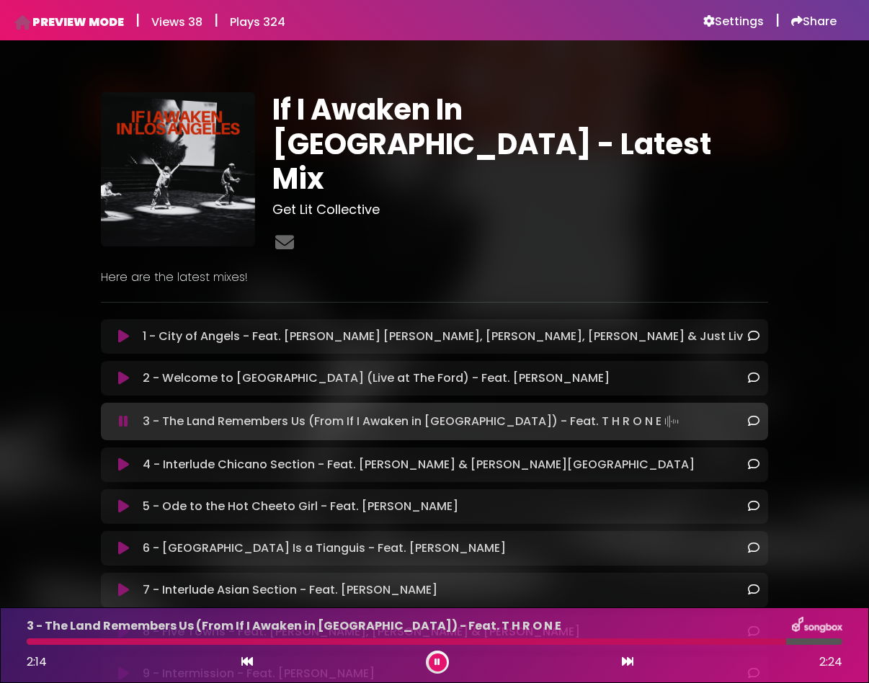
click at [131, 319] on div "1 - City of Angels - Feat. [PERSON_NAME] [PERSON_NAME], [PERSON_NAME], [PERSON_…" at bounding box center [435, 336] width 668 height 35
click at [123, 329] on icon at bounding box center [123, 336] width 11 height 14
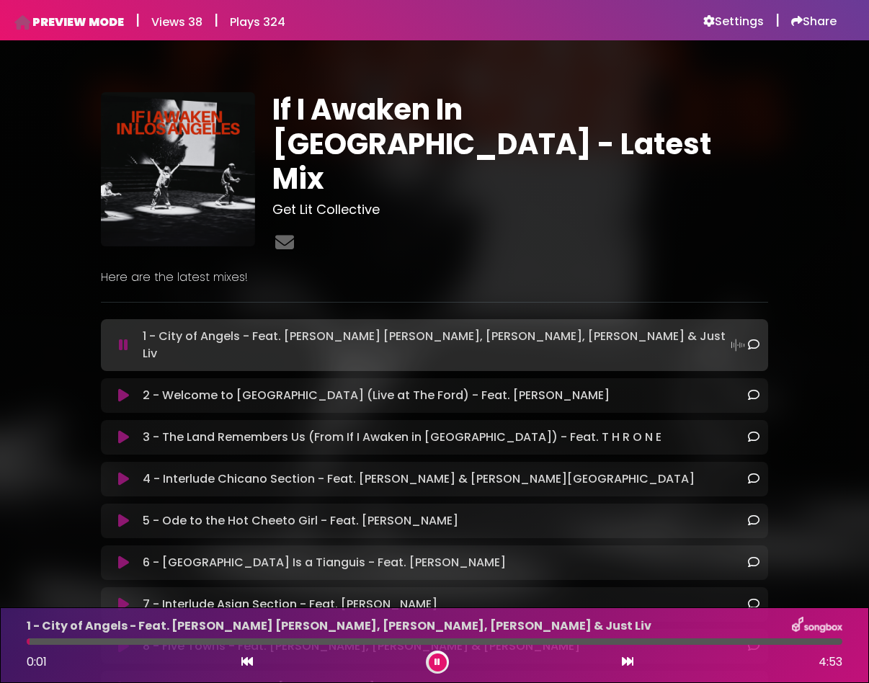
click at [441, 666] on button at bounding box center [438, 663] width 18 height 18
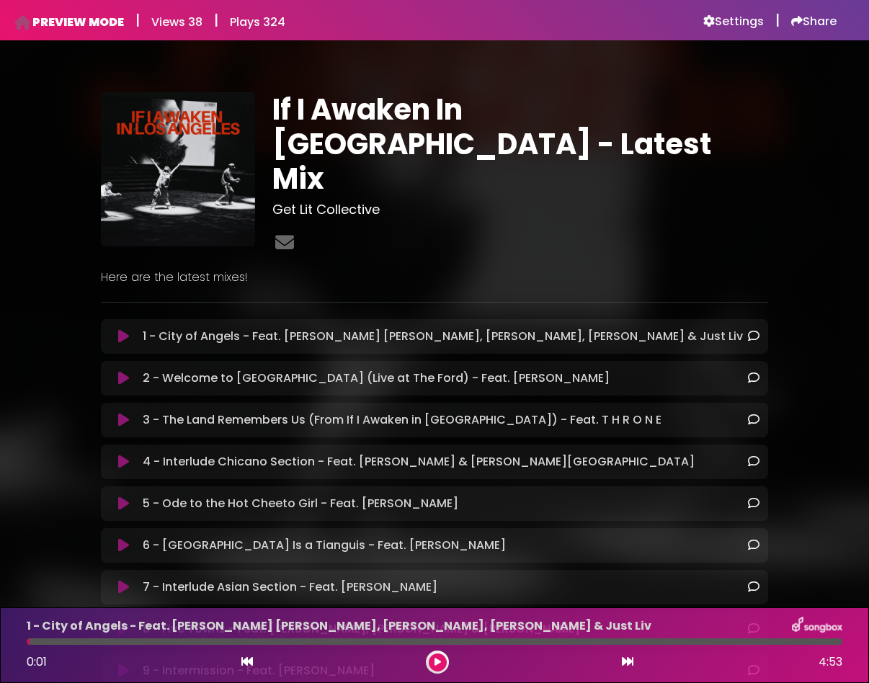
click at [441, 666] on button at bounding box center [438, 663] width 18 height 18
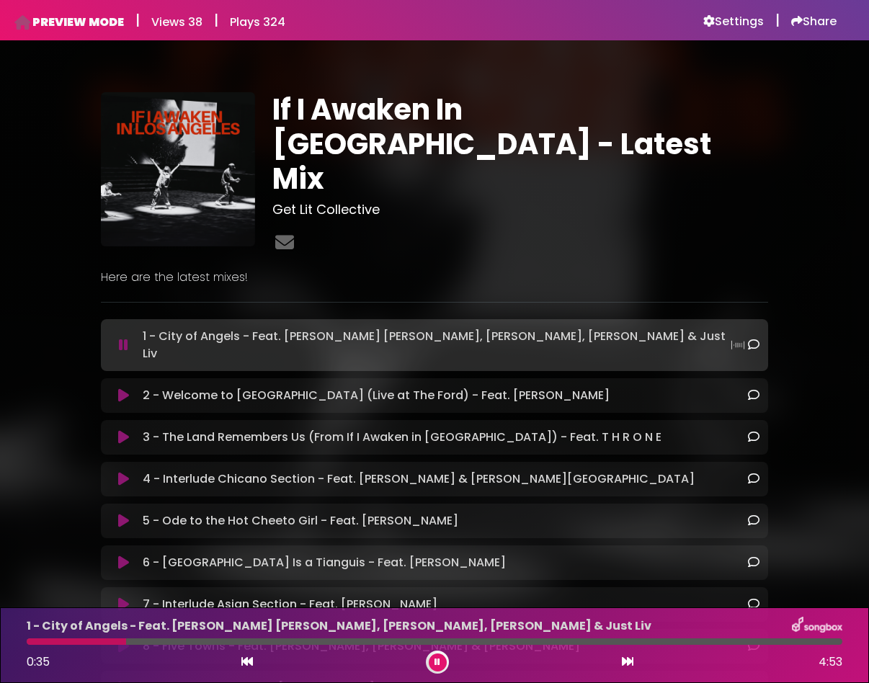
click at [441, 666] on button at bounding box center [438, 663] width 18 height 18
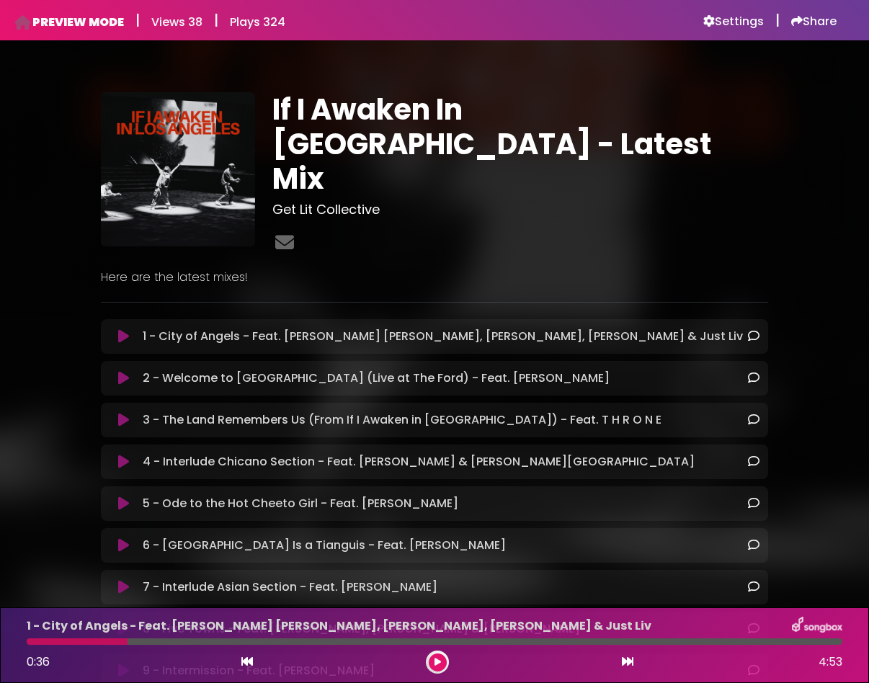
click at [438, 662] on icon at bounding box center [438, 662] width 6 height 9
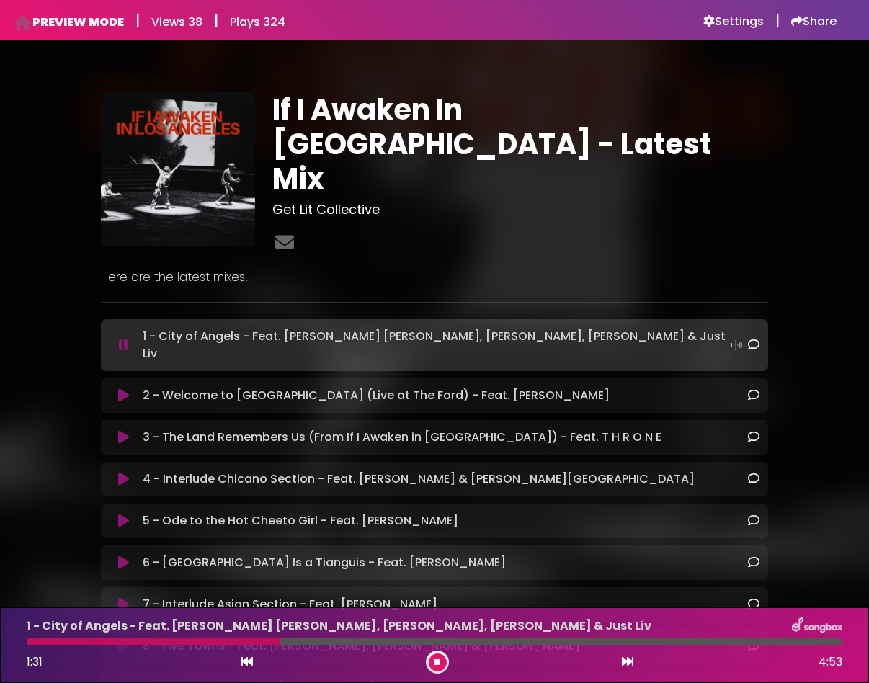
click at [438, 662] on icon at bounding box center [438, 662] width 6 height 9
